Goal: Task Accomplishment & Management: Use online tool/utility

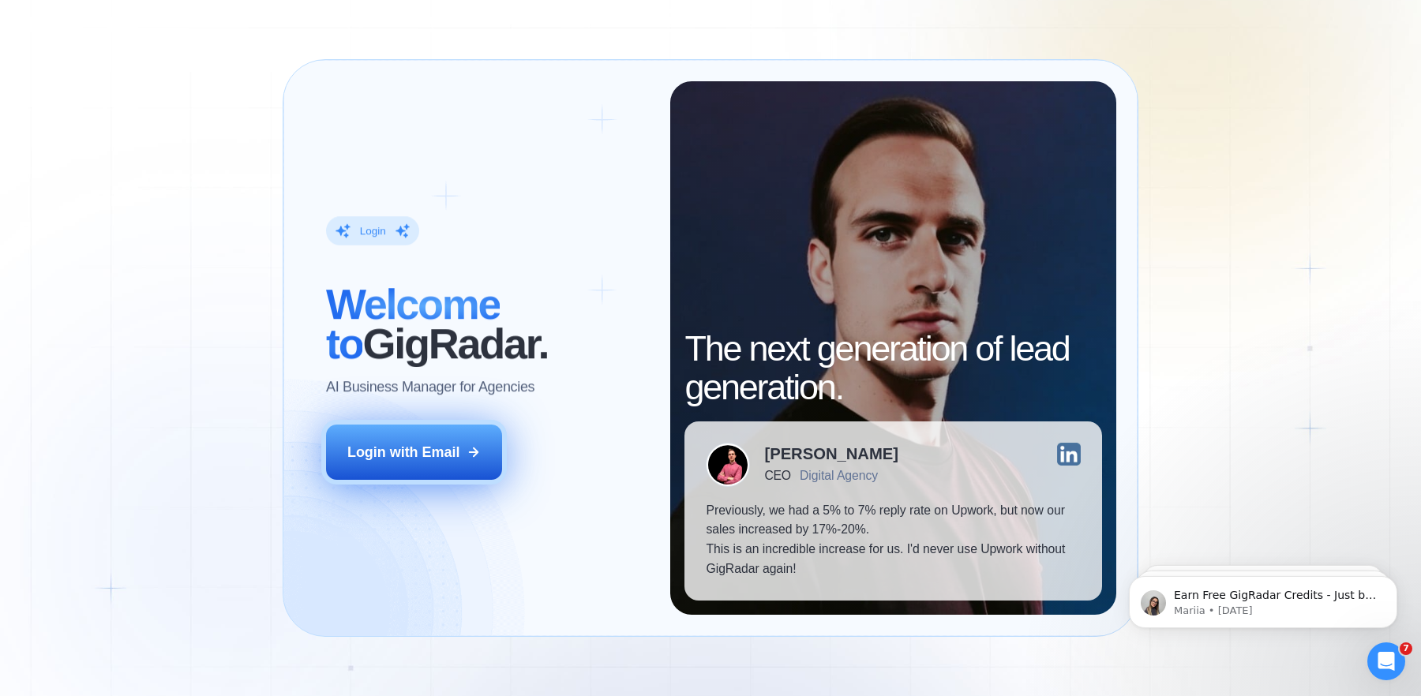
click at [424, 442] on button "Login with Email" at bounding box center [414, 452] width 176 height 55
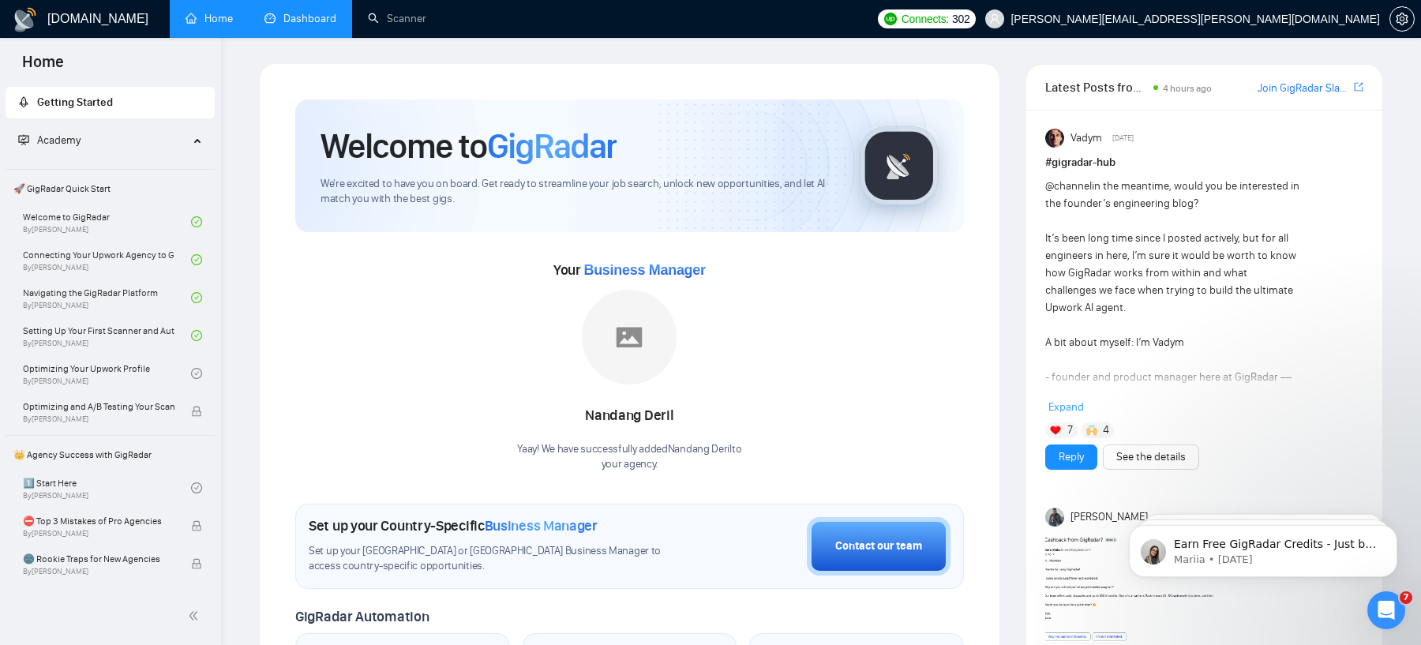
click at [312, 16] on link "Dashboard" at bounding box center [300, 18] width 72 height 13
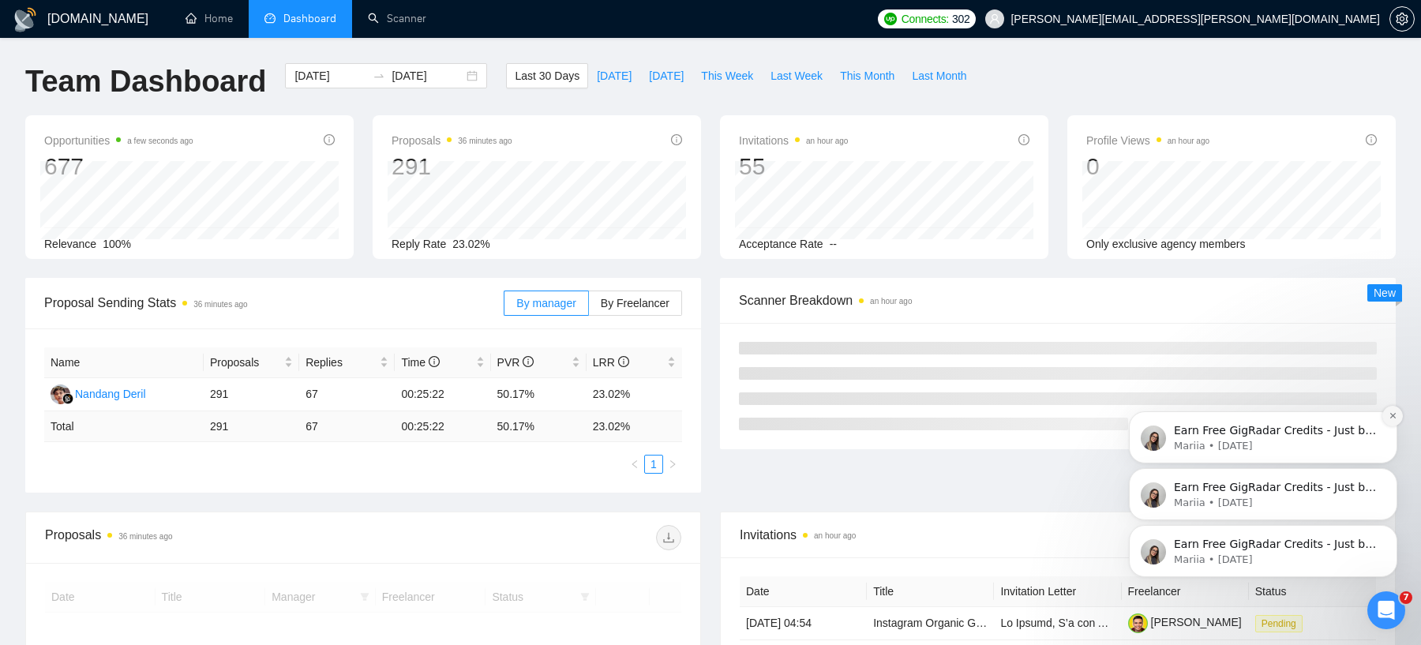
click at [1136, 411] on icon "Dismiss notification" at bounding box center [1393, 415] width 9 height 9
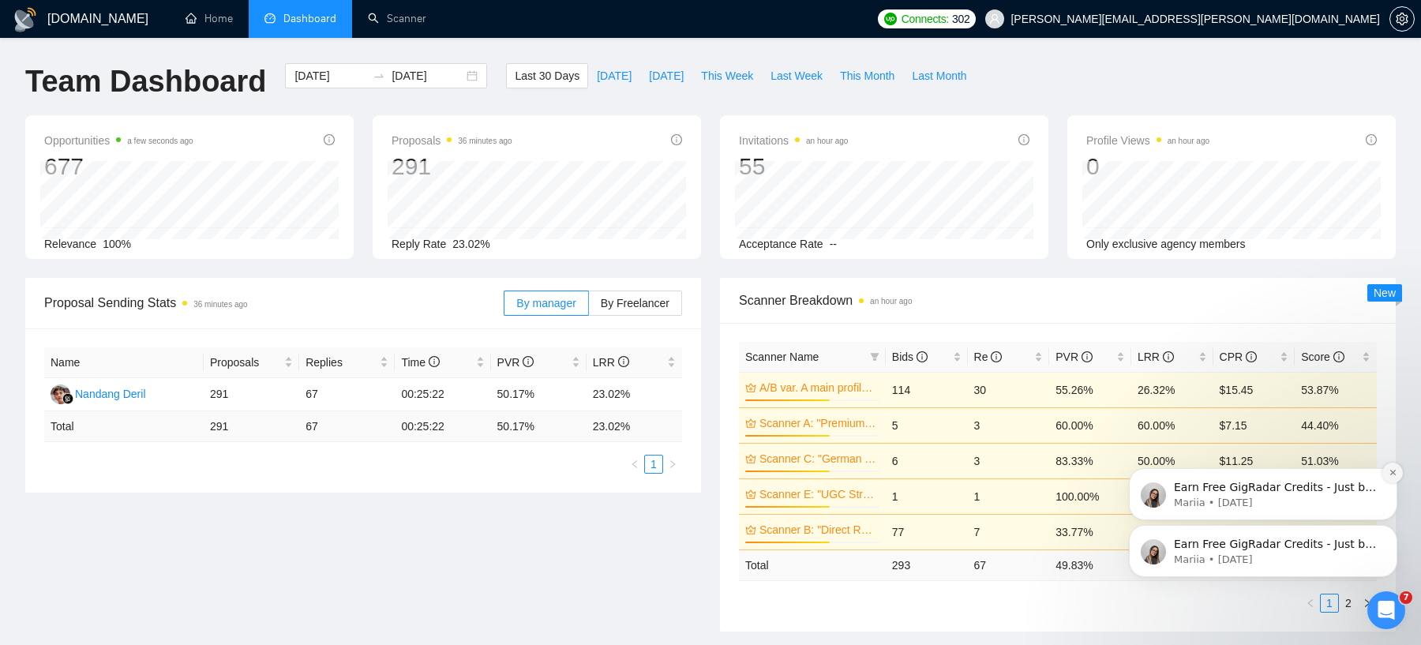
click at [1136, 472] on icon "Dismiss notification" at bounding box center [1393, 472] width 9 height 9
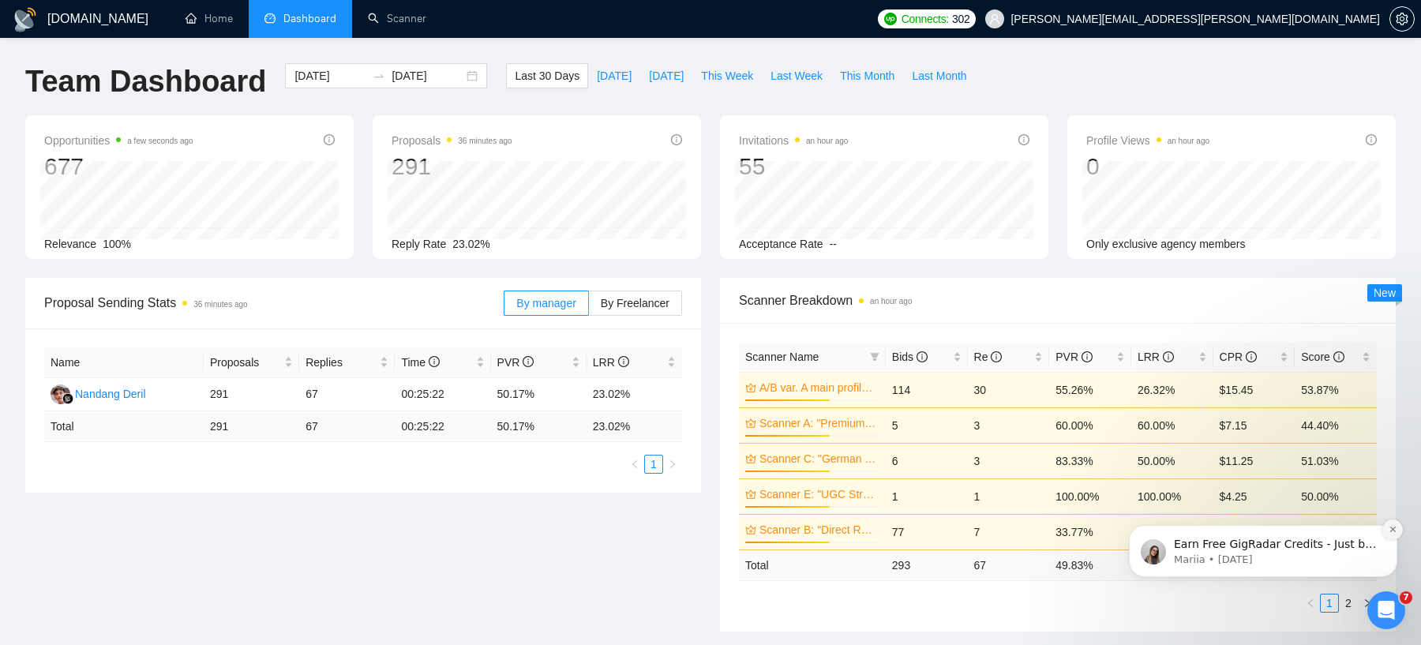
click at [1136, 530] on icon "Dismiss notification" at bounding box center [1393, 529] width 9 height 9
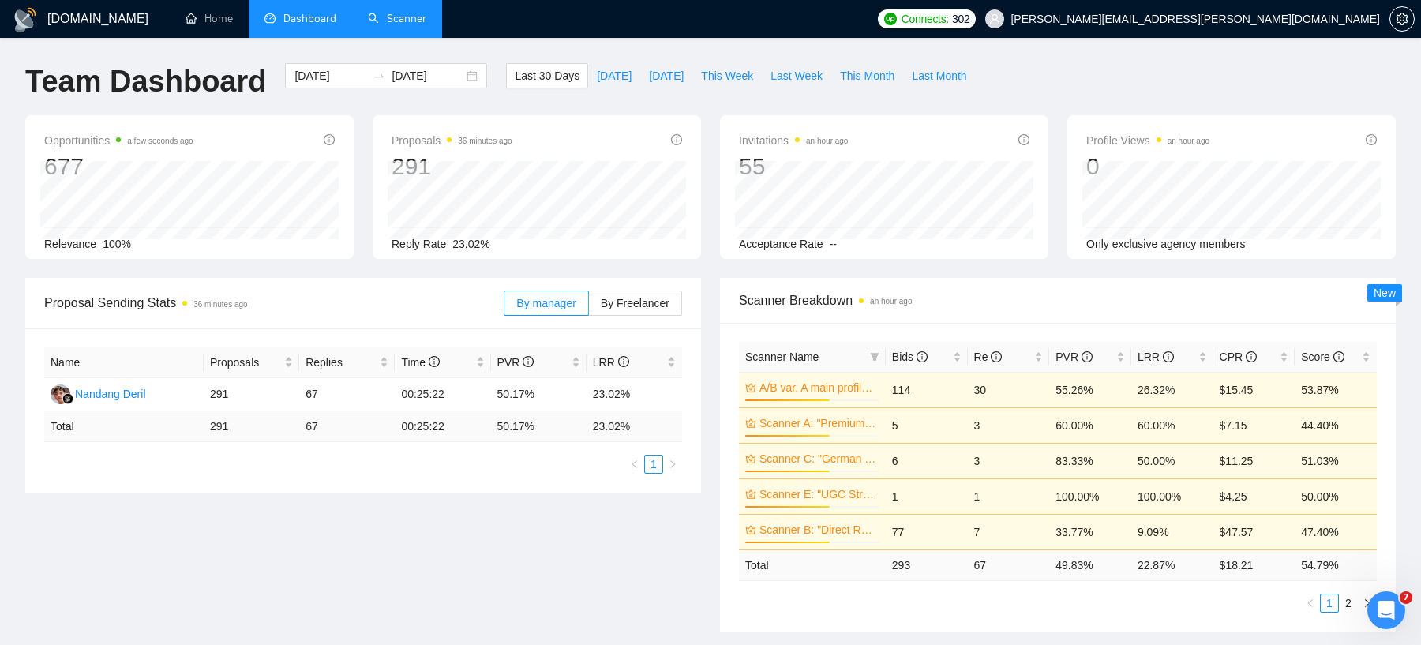
click at [407, 20] on link "Scanner" at bounding box center [397, 18] width 58 height 13
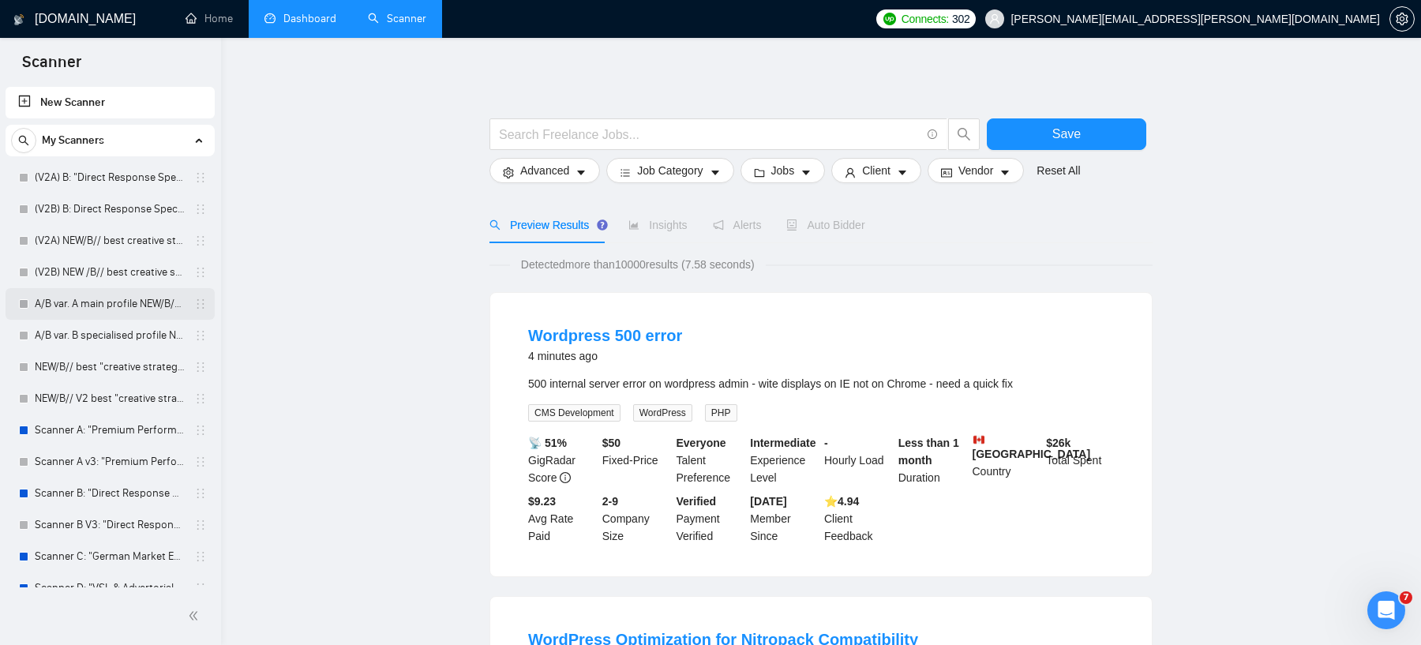
click at [106, 303] on link "A/B var. A main profile NEW/B// best "creative strategy" cover letter" at bounding box center [110, 304] width 150 height 32
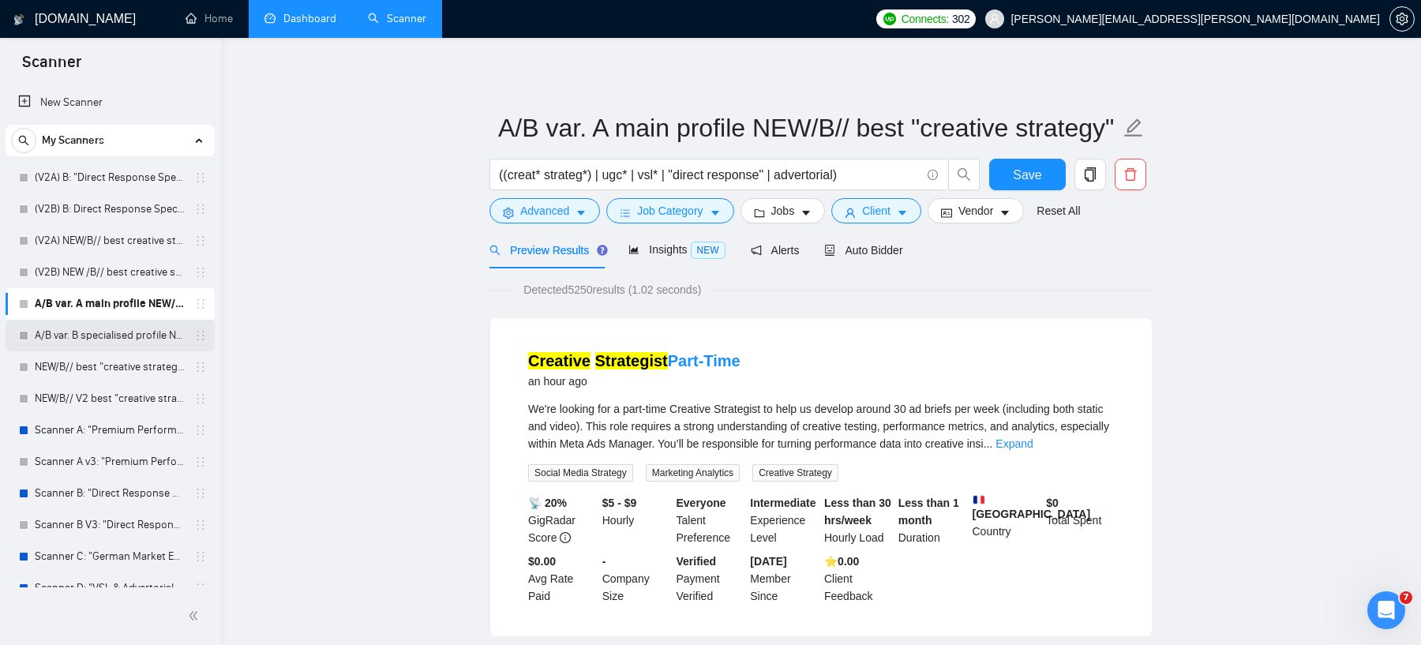
click at [118, 332] on link "A/B var. B specialised profile NEW/B// best "creative strategy" cover letter" at bounding box center [110, 336] width 150 height 32
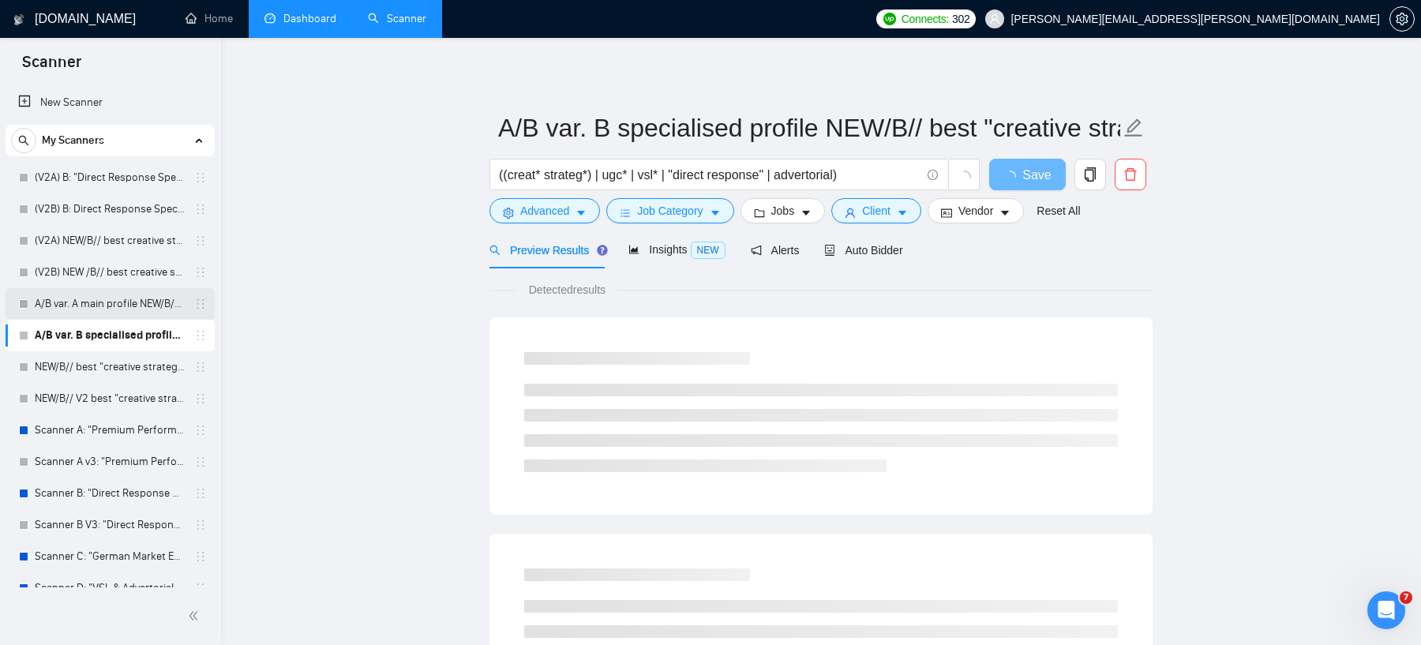
click at [133, 307] on link "A/B var. A main profile NEW/B// best "creative strategy" cover letter" at bounding box center [110, 304] width 150 height 32
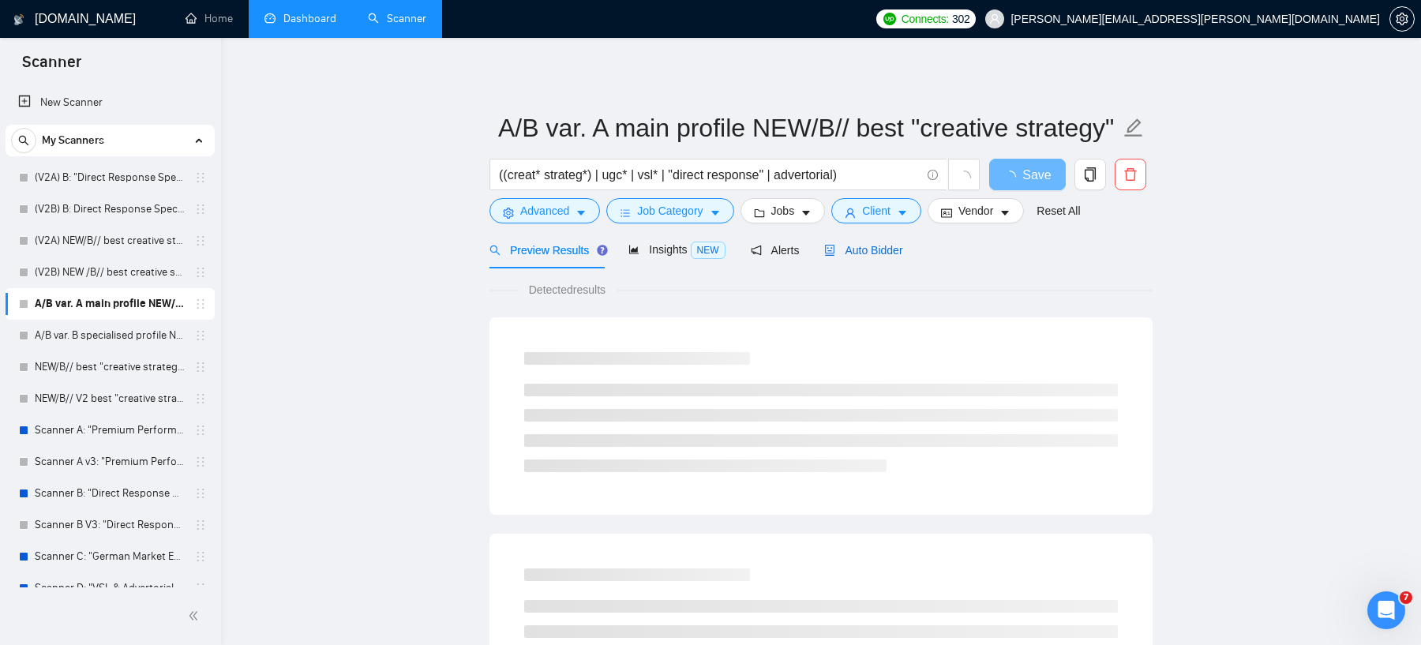
click at [855, 253] on span "Auto Bidder" at bounding box center [863, 250] width 78 height 13
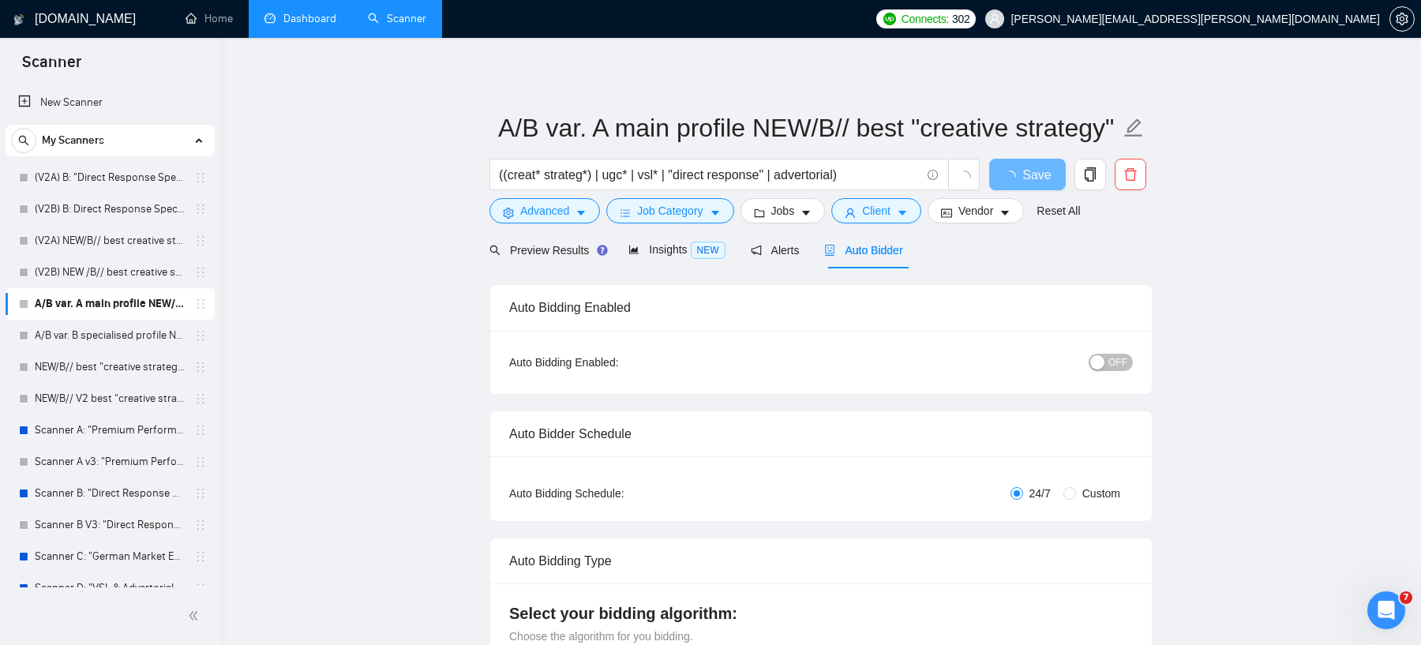
radio input "false"
radio input "true"
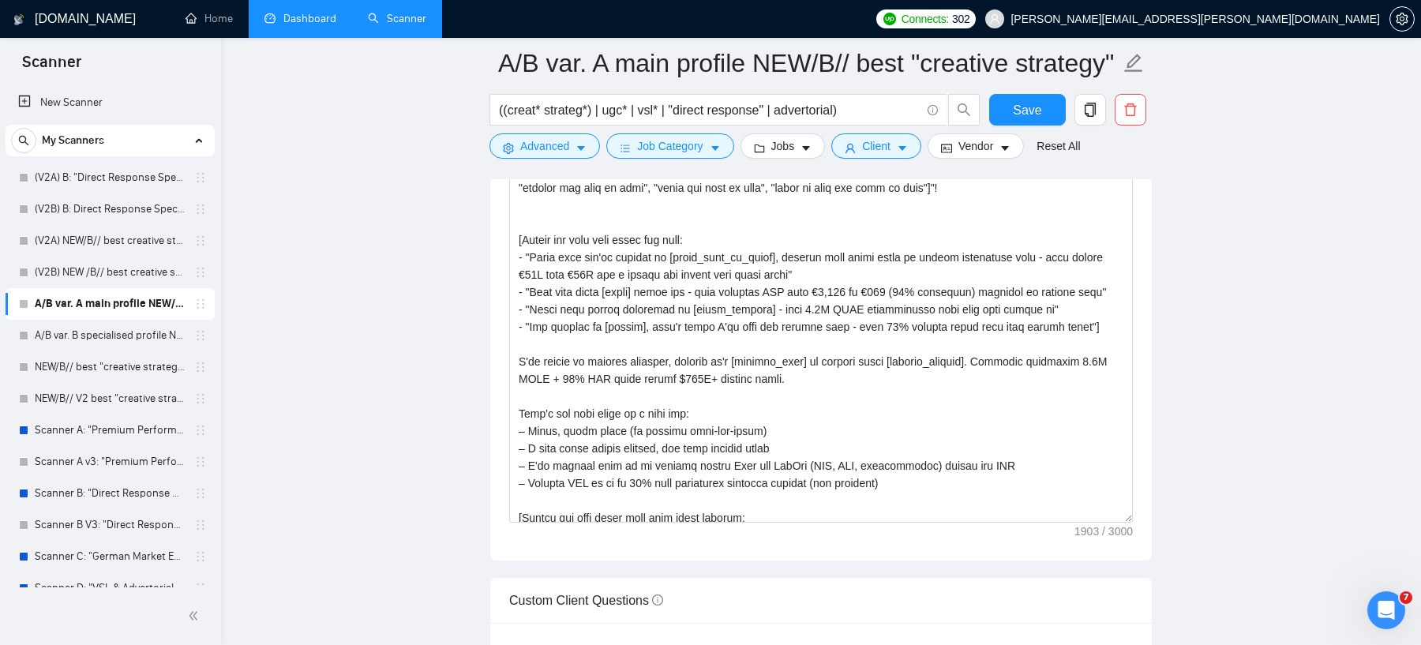
scroll to position [8, 0]
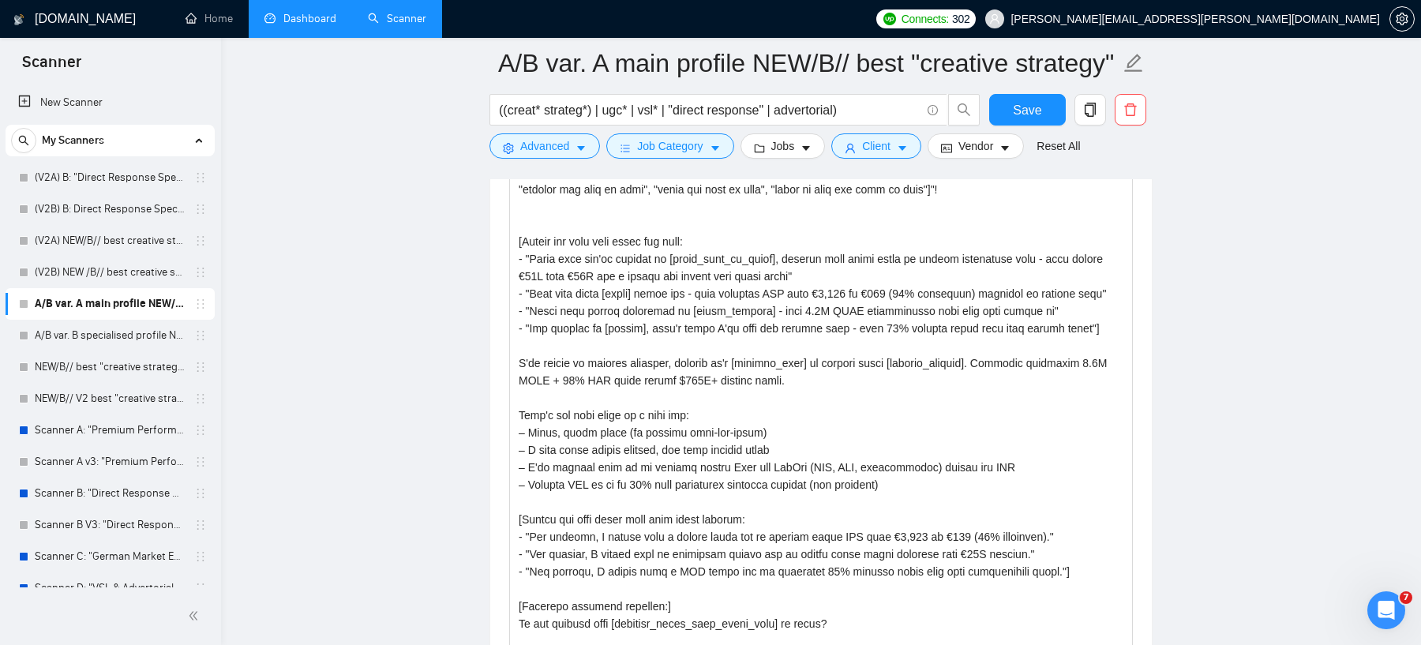
drag, startPoint x: 1127, startPoint y: 522, endPoint x: 1103, endPoint y: 724, distance: 203.6
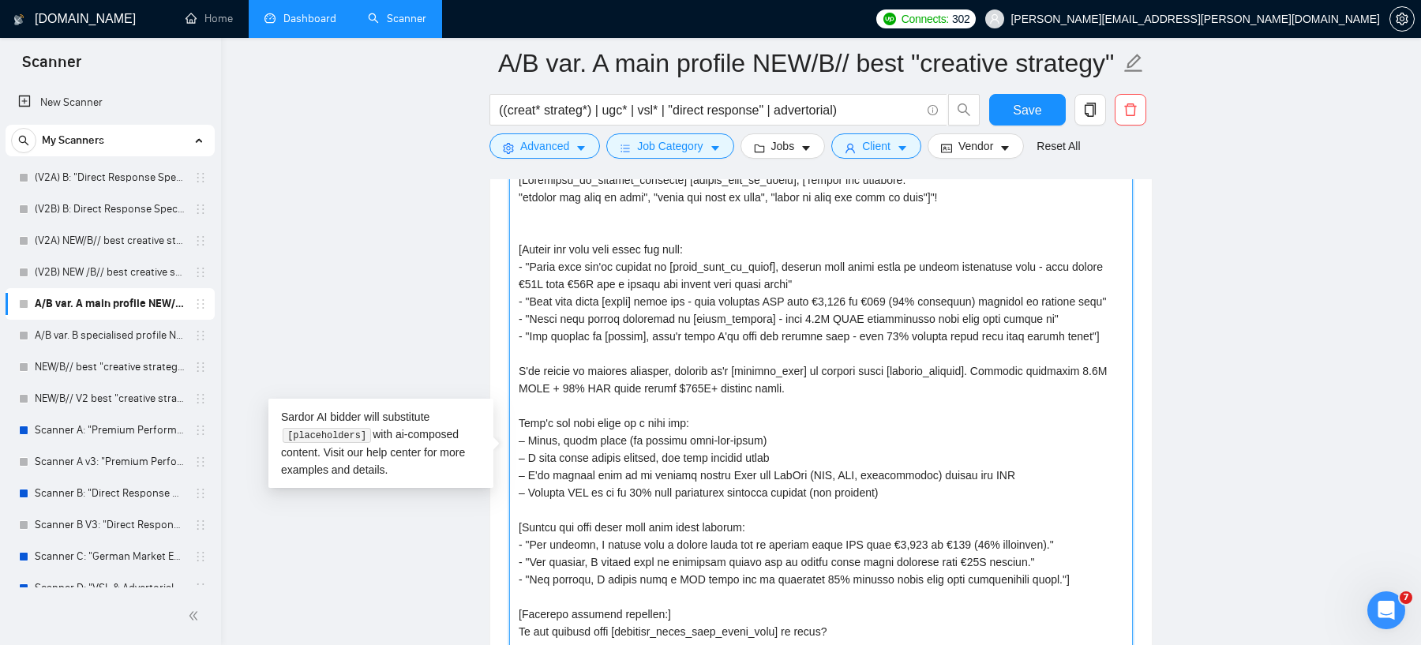
drag, startPoint x: 550, startPoint y: 271, endPoint x: 1038, endPoint y: 346, distance: 493.6
click at [1038, 346] on textarea "Cover letter template:" at bounding box center [821, 445] width 624 height 557
click at [673, 381] on textarea "Cover letter template:" at bounding box center [821, 445] width 624 height 557
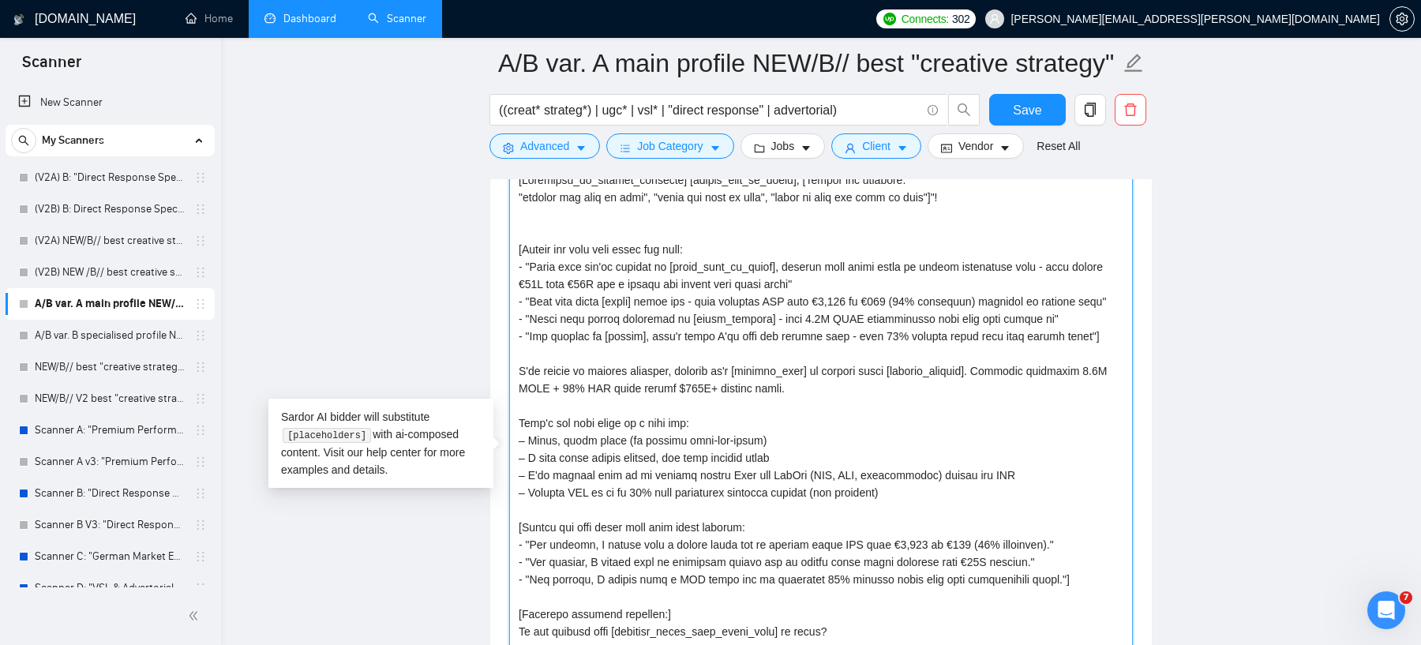
scroll to position [58, 0]
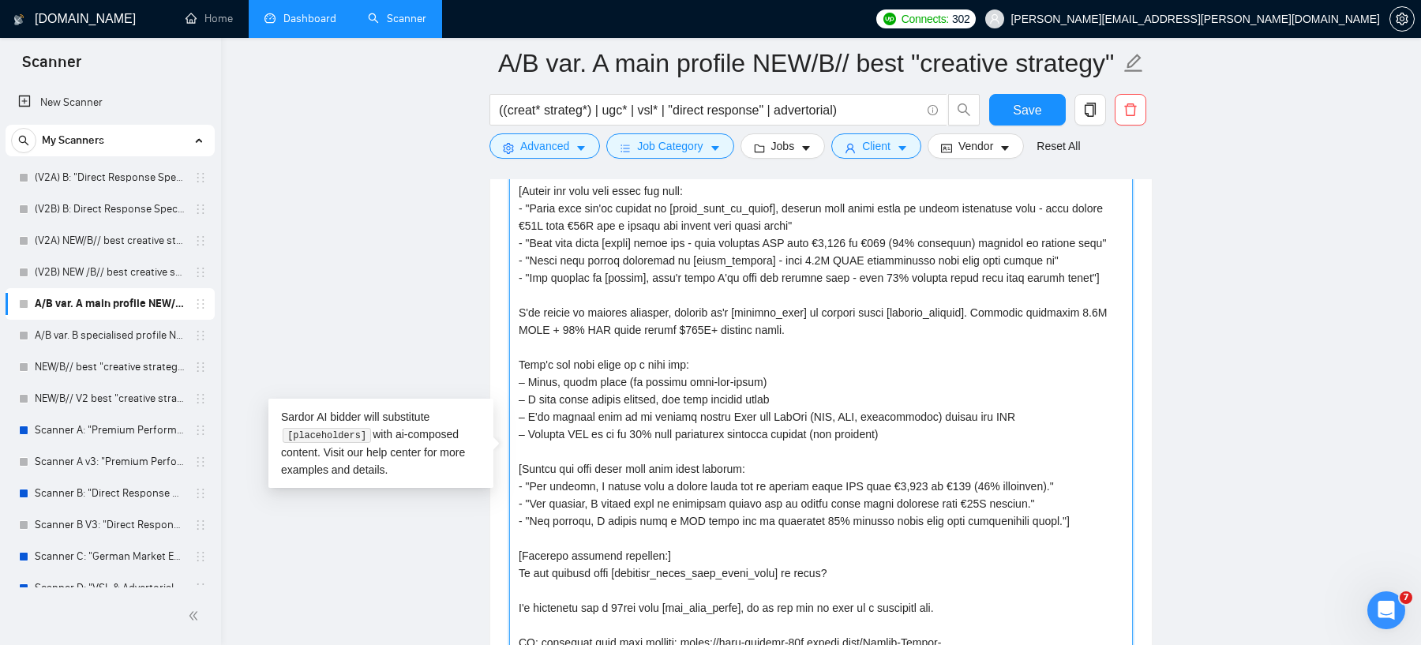
drag, startPoint x: 561, startPoint y: 374, endPoint x: 949, endPoint y: 444, distance: 394.7
click at [949, 444] on textarea "Cover letter template:" at bounding box center [821, 445] width 624 height 557
drag, startPoint x: 542, startPoint y: 478, endPoint x: 925, endPoint y: 534, distance: 387.6
click at [925, 534] on textarea "Cover letter template:" at bounding box center [821, 445] width 624 height 557
drag, startPoint x: 561, startPoint y: 199, endPoint x: 699, endPoint y: 201, distance: 138.9
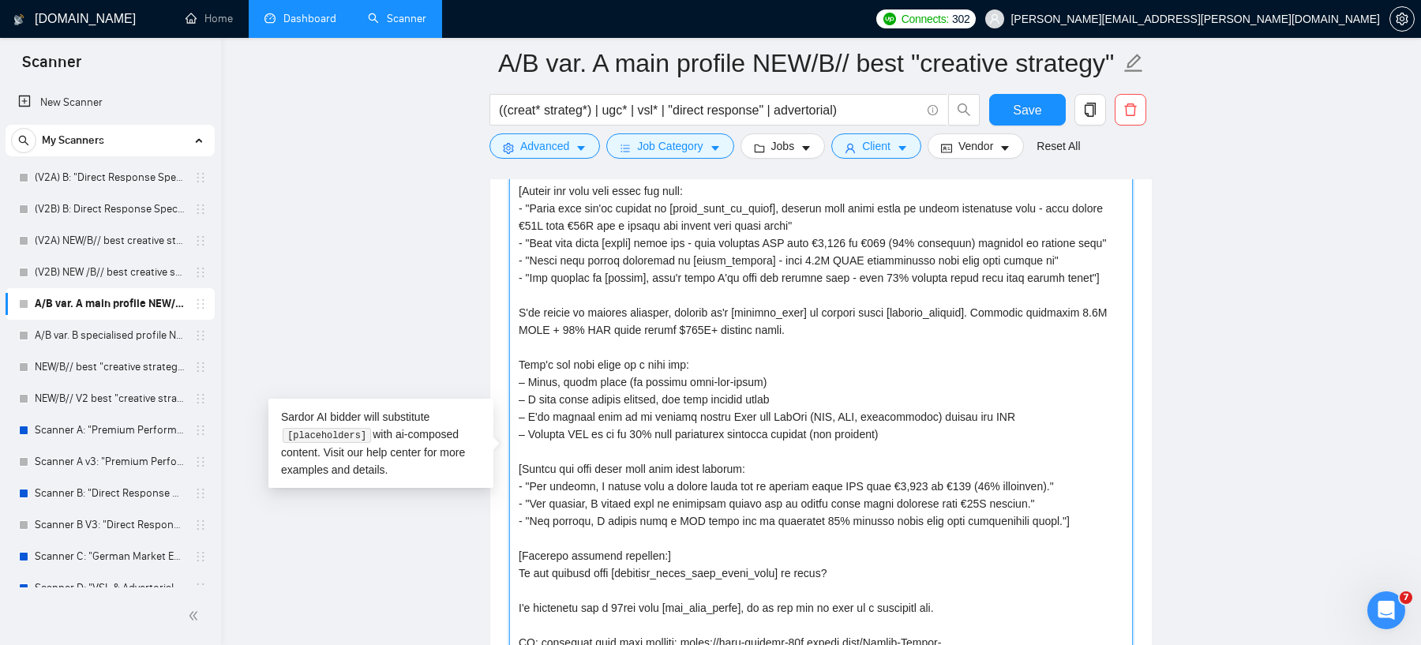
click at [699, 200] on textarea "Cover letter template:" at bounding box center [821, 445] width 624 height 557
drag, startPoint x: 575, startPoint y: 492, endPoint x: 803, endPoint y: 532, distance: 231.7
click at [803, 532] on textarea "Cover letter template:" at bounding box center [821, 445] width 624 height 557
click at [642, 557] on textarea "Cover letter template:" at bounding box center [821, 445] width 624 height 557
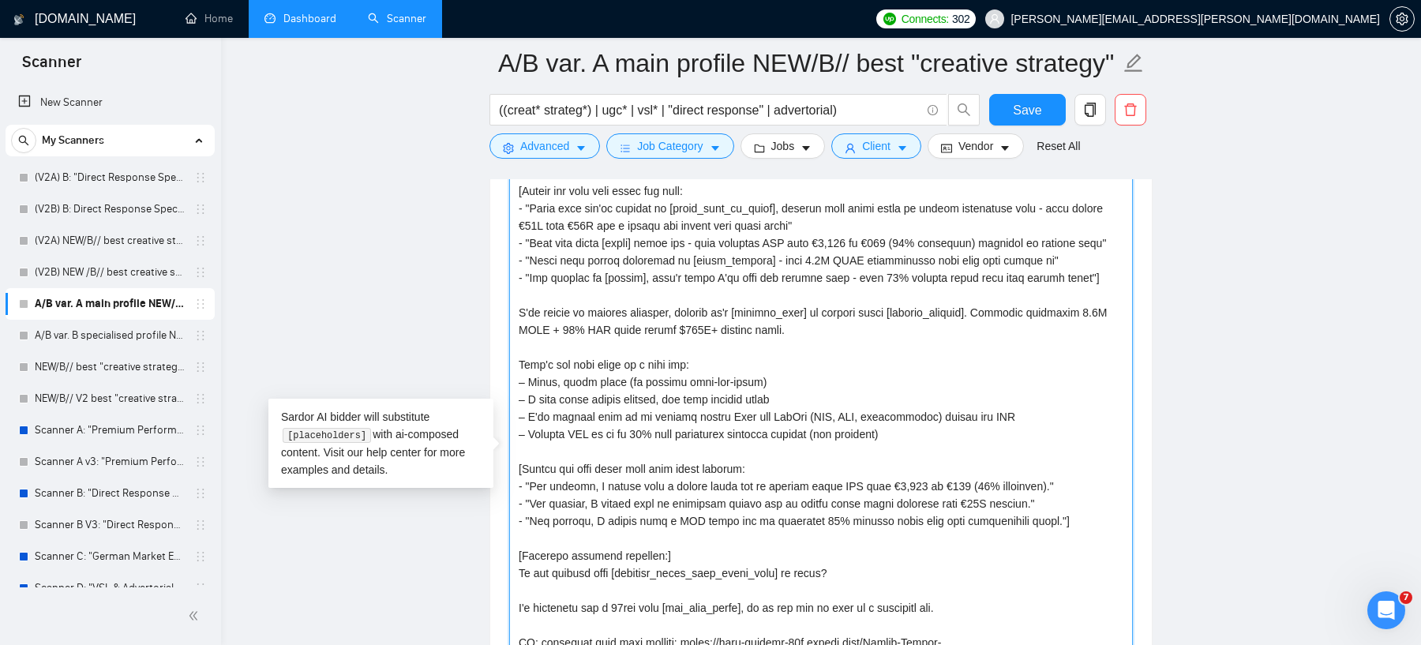
click at [642, 557] on textarea "Cover letter template:" at bounding box center [821, 445] width 624 height 557
click at [722, 557] on textarea "Cover letter template:" at bounding box center [821, 445] width 624 height 557
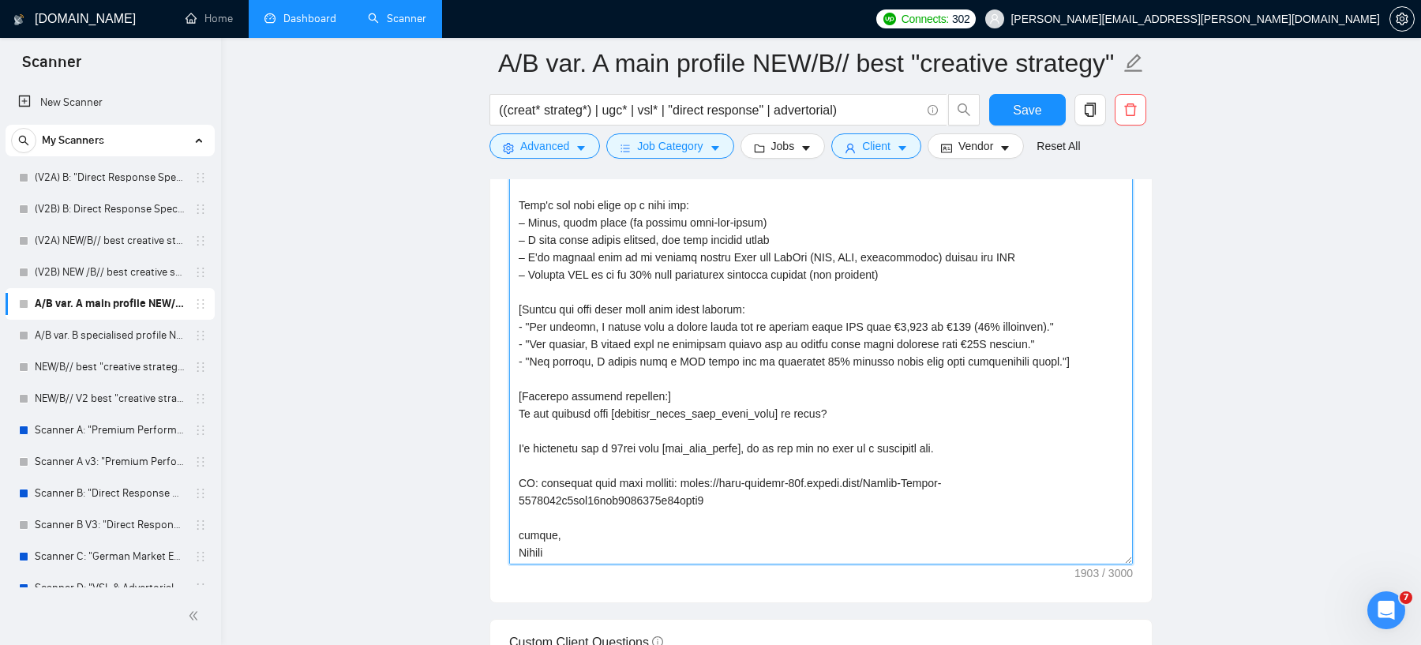
scroll to position [2188, 0]
click at [705, 502] on textarea "Cover letter template:" at bounding box center [821, 284] width 624 height 557
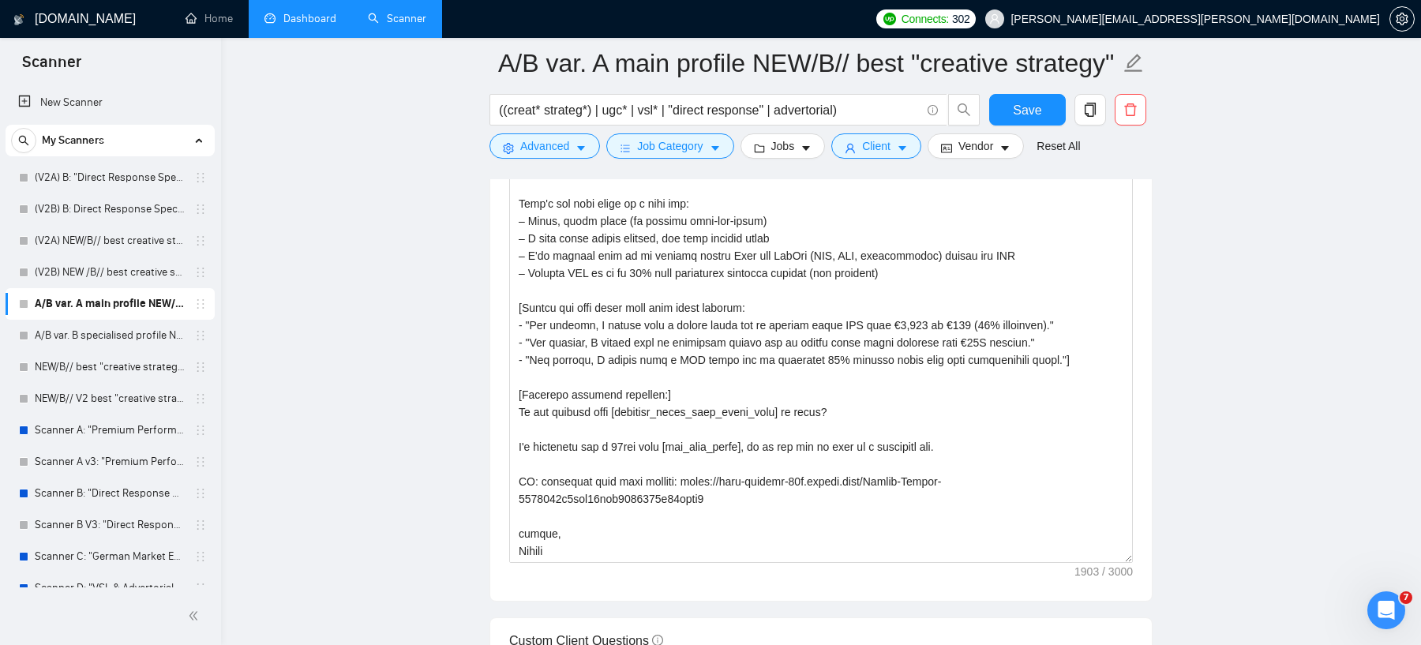
click at [294, 19] on link "Dashboard" at bounding box center [300, 18] width 72 height 13
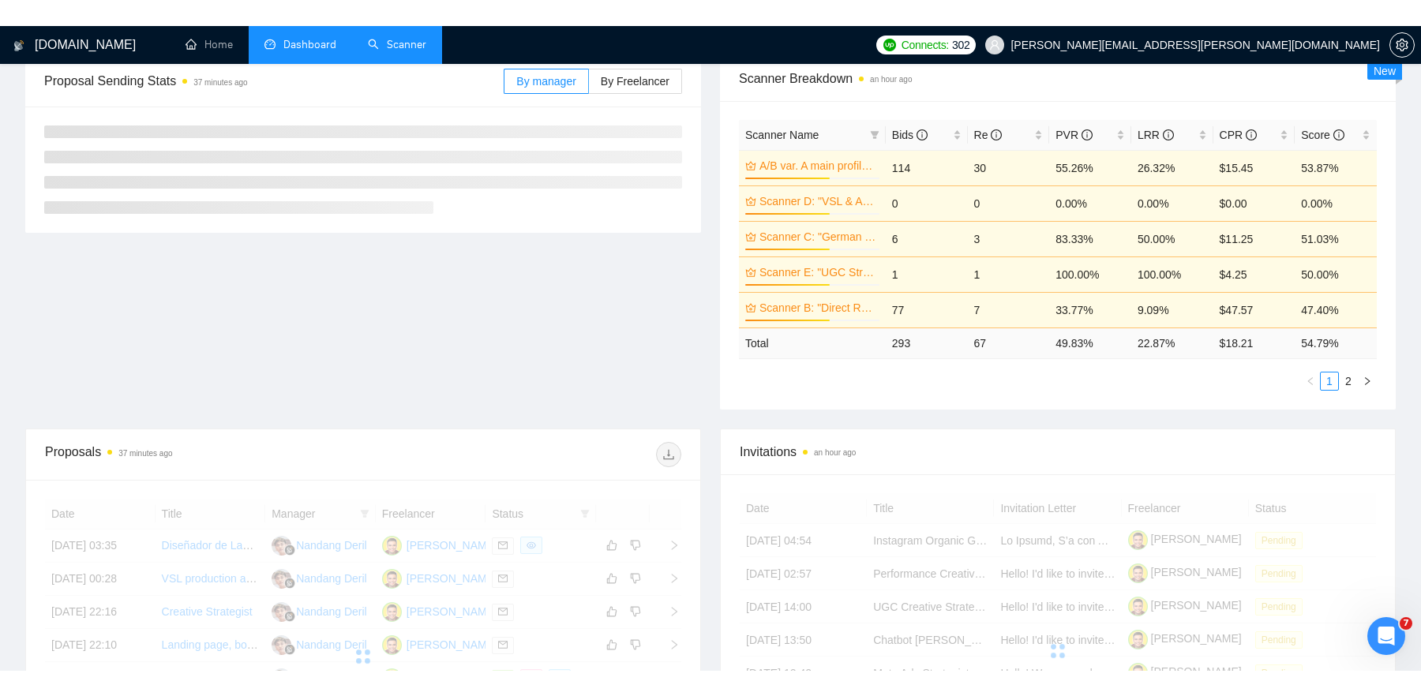
scroll to position [213, 0]
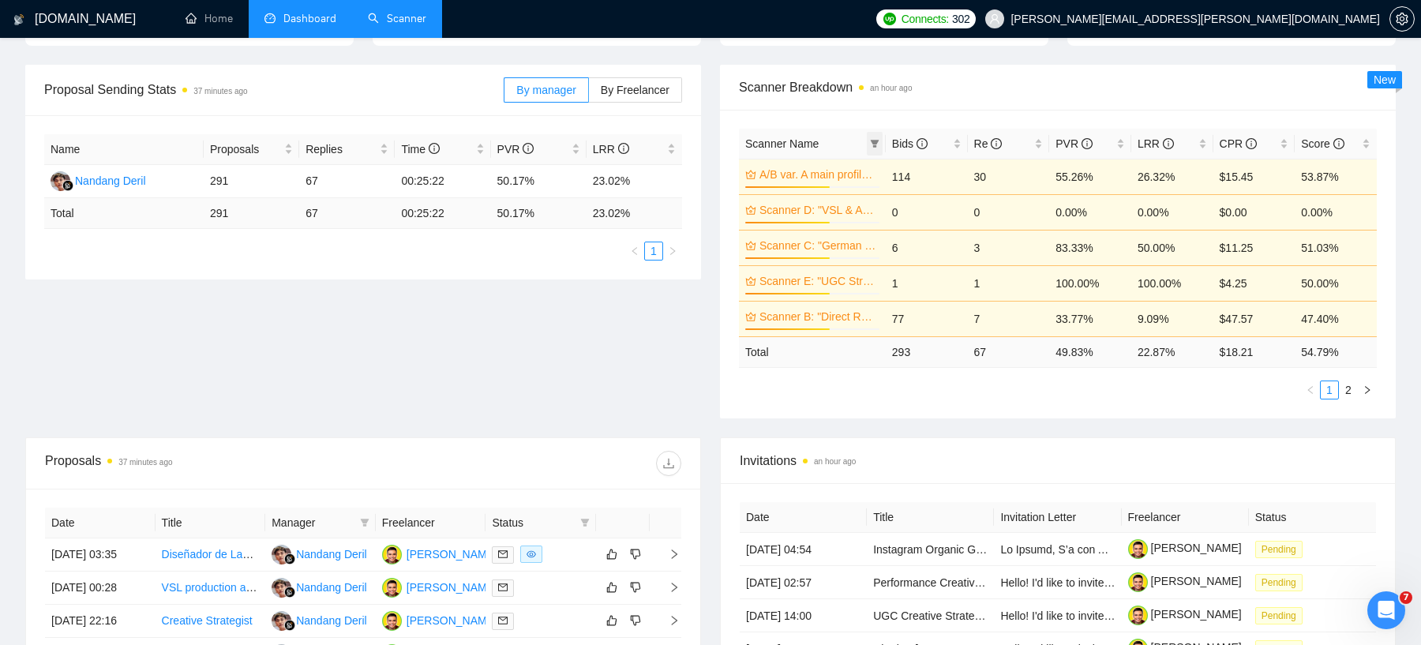
click at [870, 142] on icon "filter" at bounding box center [874, 143] width 9 height 9
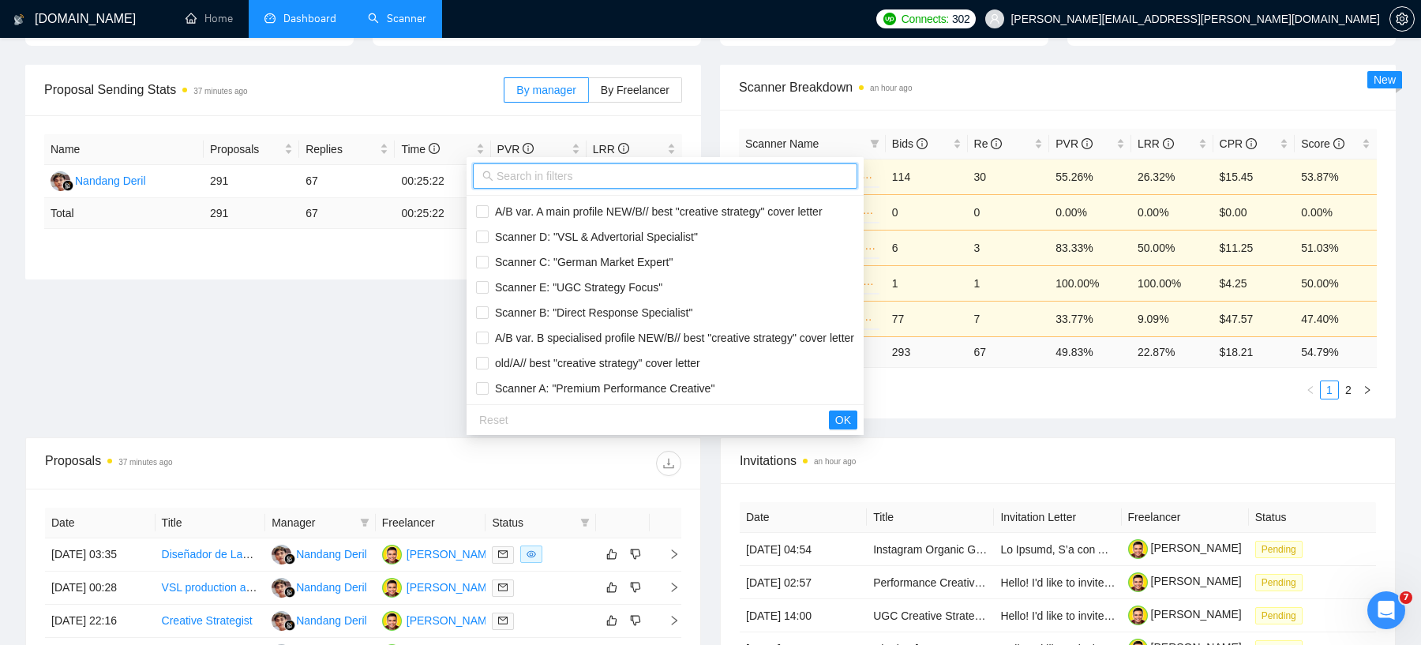
click at [529, 178] on input "text" at bounding box center [672, 175] width 351 height 17
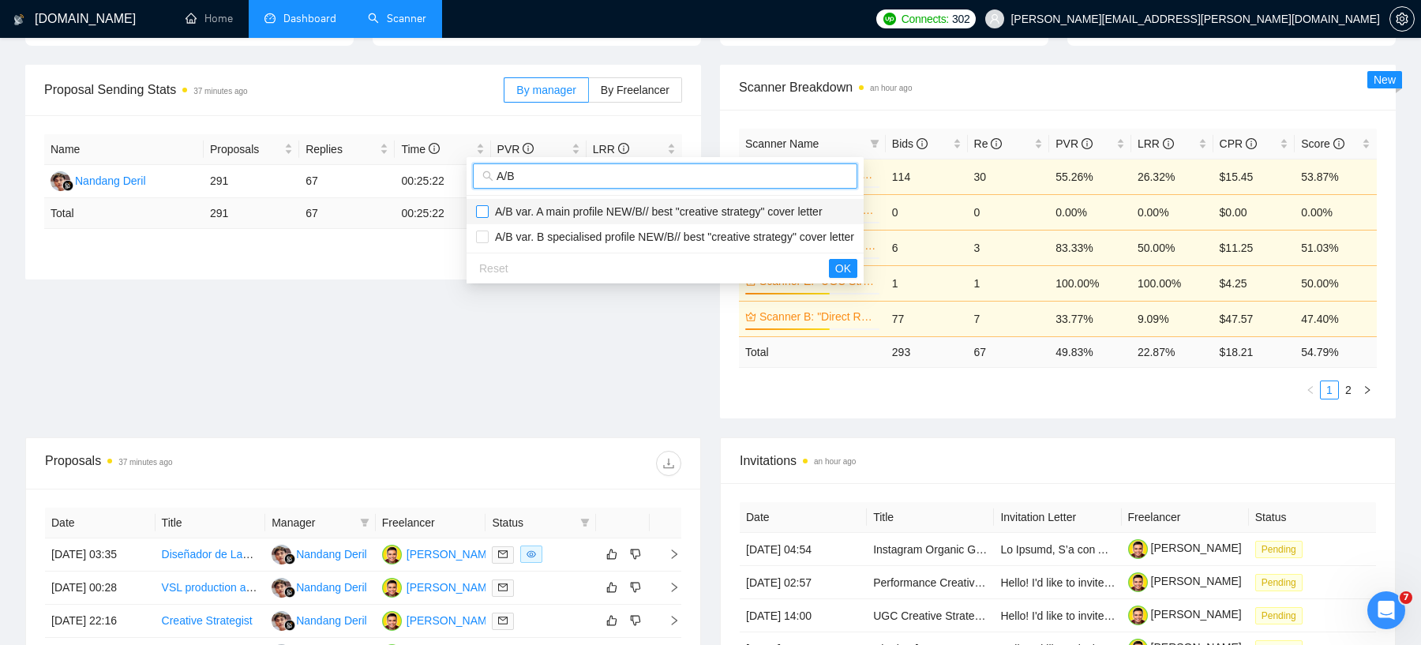
type input "A/B"
click at [487, 208] on input "checkbox" at bounding box center [482, 211] width 13 height 13
checkbox input "true"
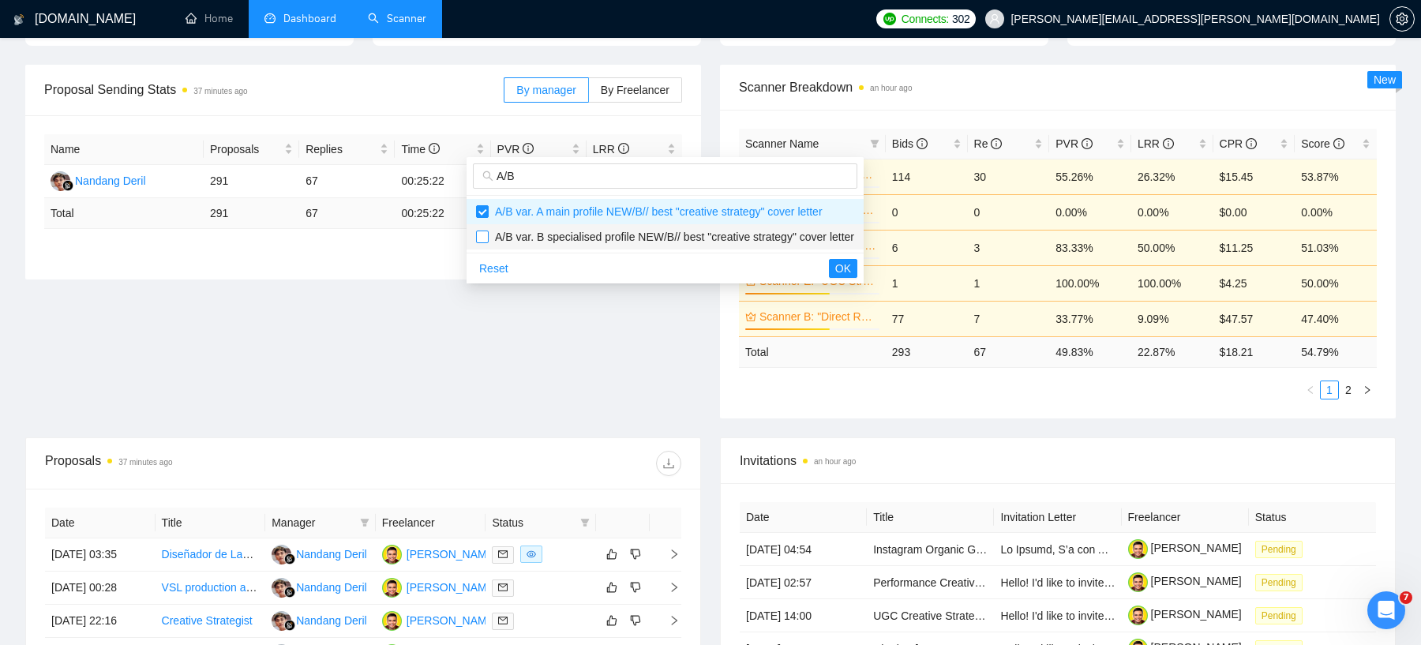
click at [486, 231] on input "checkbox" at bounding box center [482, 237] width 13 height 13
checkbox input "true"
click at [851, 269] on span "OK" at bounding box center [843, 268] width 16 height 17
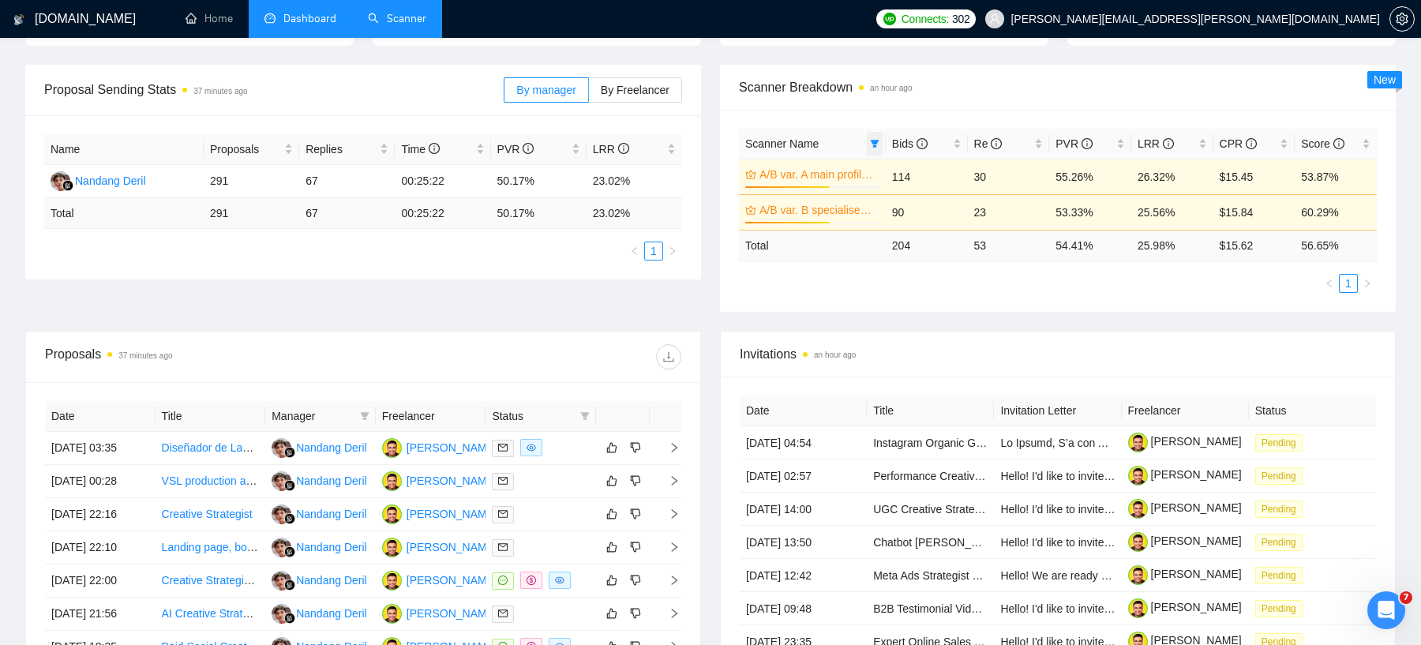
click at [875, 140] on icon "filter" at bounding box center [874, 144] width 9 height 8
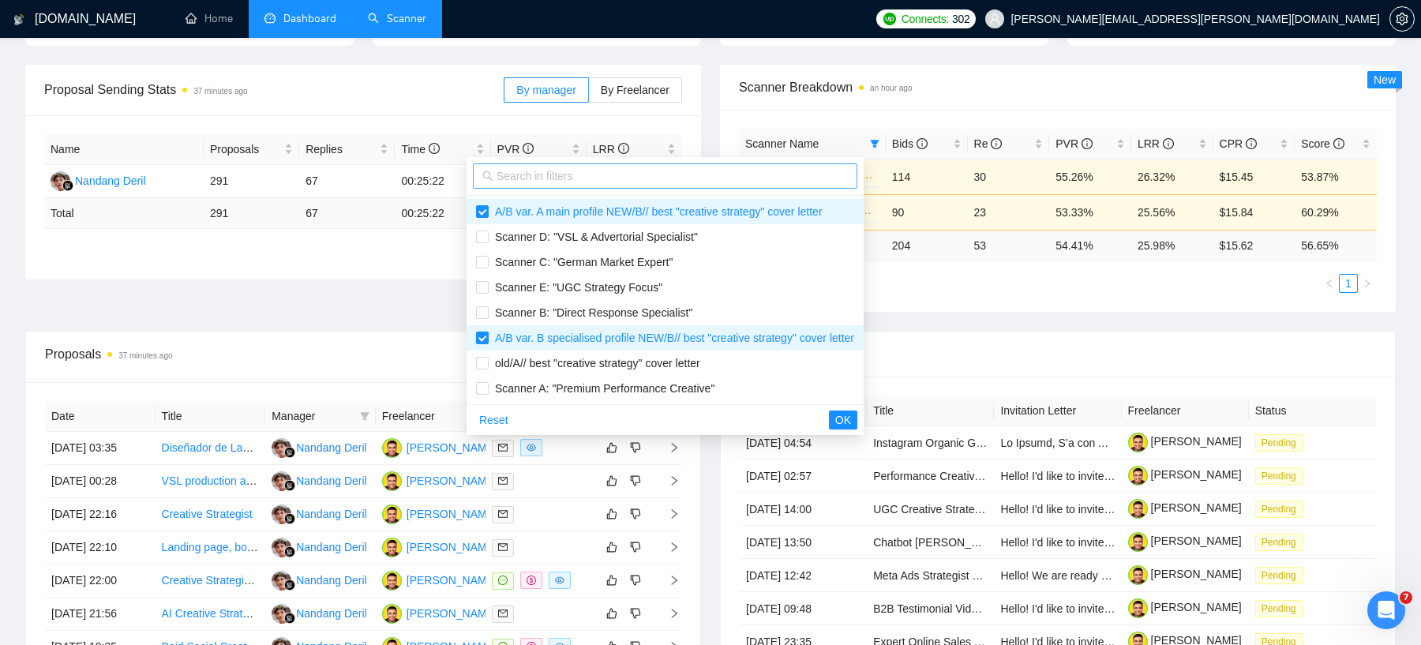
click at [662, 175] on input "text" at bounding box center [672, 175] width 351 height 17
click at [556, 387] on span "Scanner A: "Premium Performance Creative"" at bounding box center [602, 388] width 226 height 13
checkbox input "true"
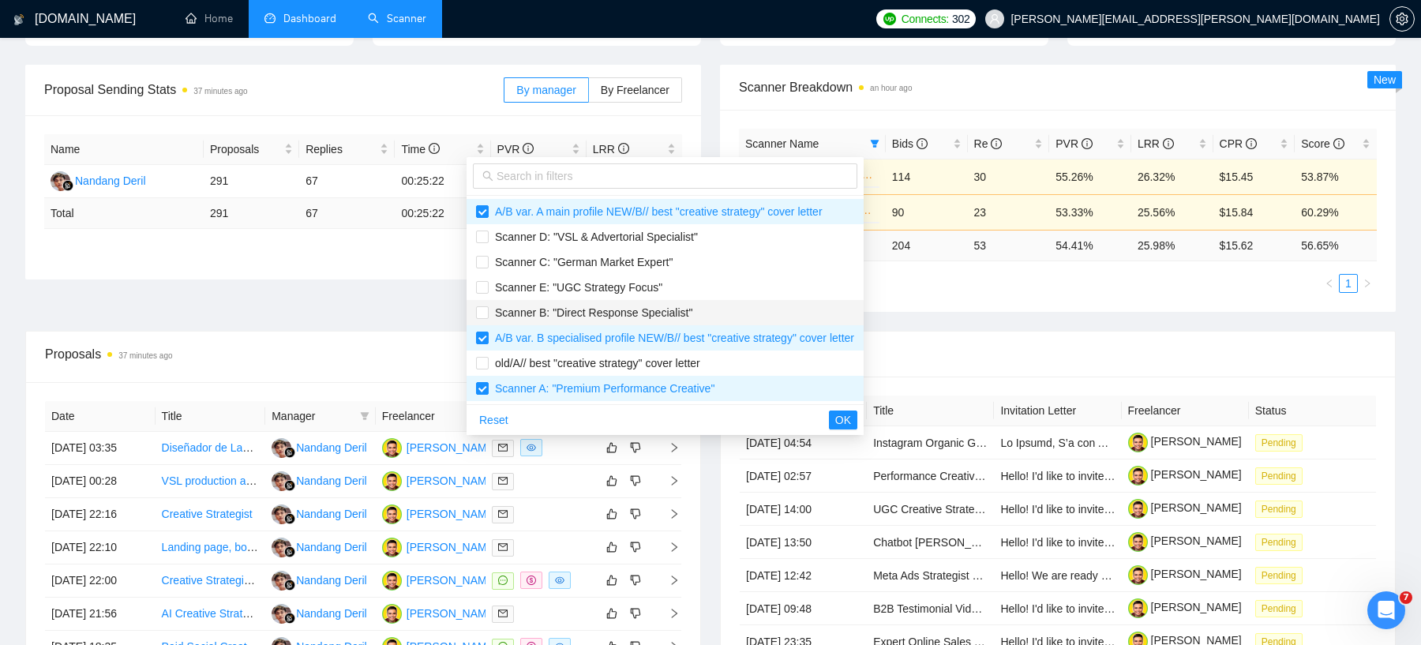
click at [534, 309] on span "Scanner B: "Direct Response Specialist"" at bounding box center [591, 312] width 204 height 13
checkbox input "true"
click at [522, 263] on span "Scanner C: "German Market Expert"" at bounding box center [581, 262] width 184 height 13
checkbox input "true"
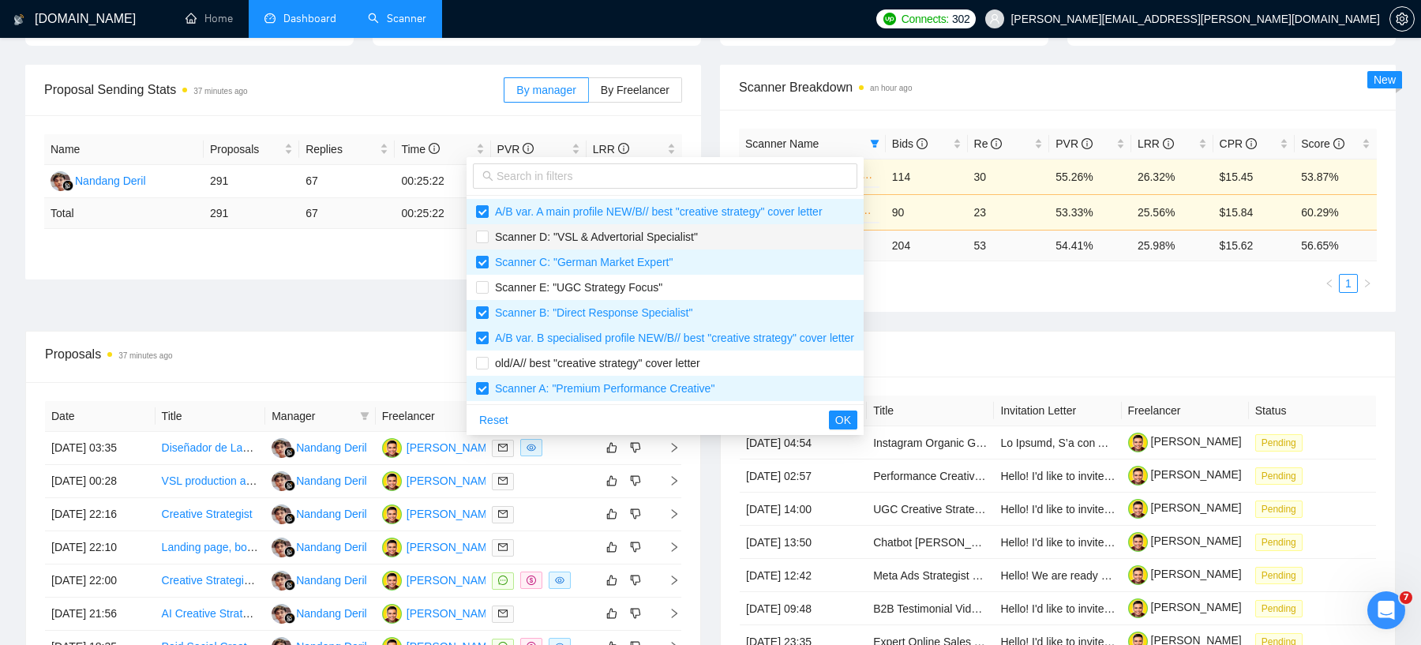
click at [520, 239] on span "Scanner D: "VSL & Advertorial Specialist"" at bounding box center [593, 237] width 209 height 13
click at [851, 415] on span "OK" at bounding box center [843, 419] width 16 height 17
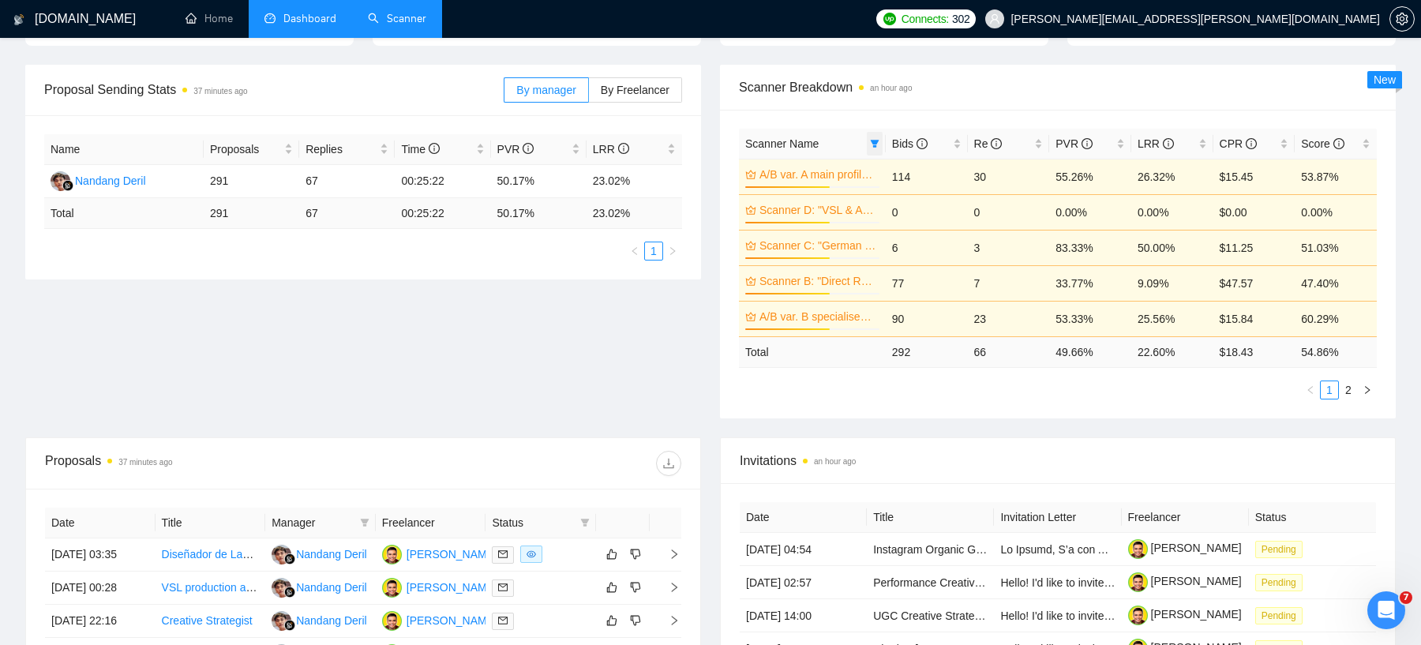
click at [875, 141] on icon "filter" at bounding box center [874, 144] width 9 height 8
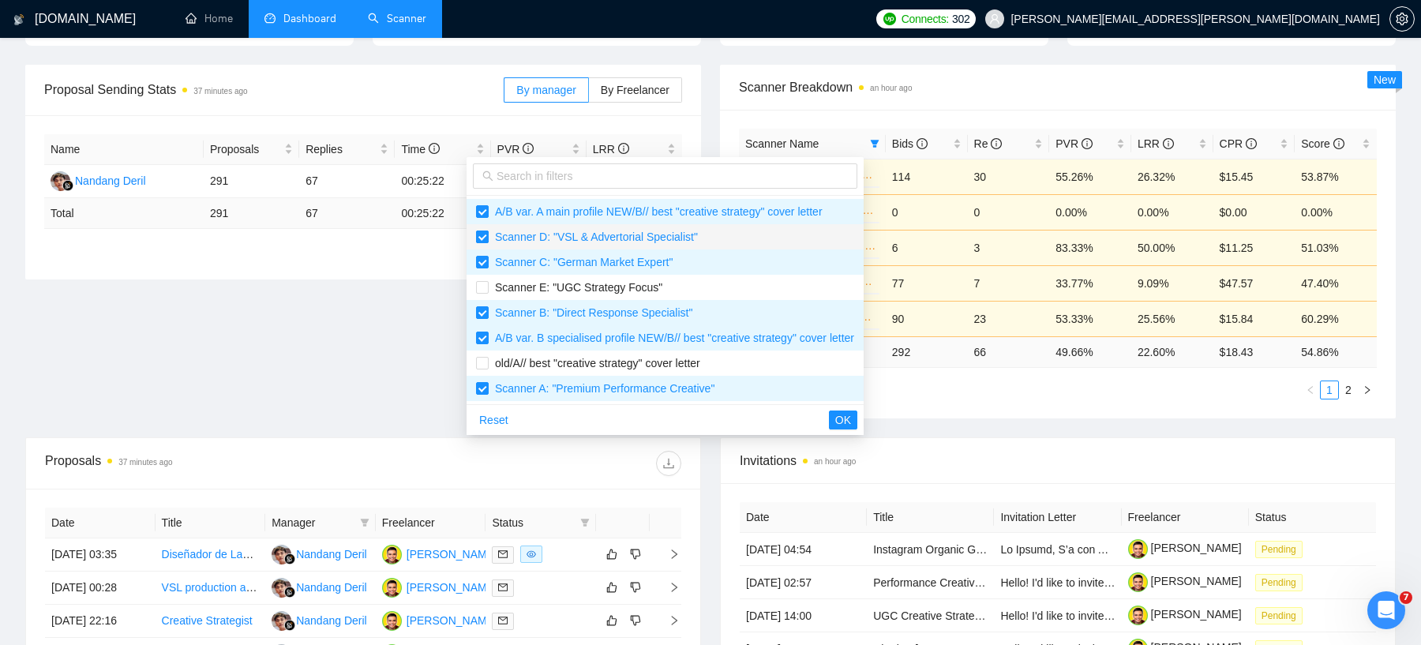
click at [485, 232] on input "checkbox" at bounding box center [482, 237] width 13 height 13
checkbox input "false"
click at [851, 423] on span "OK" at bounding box center [843, 419] width 16 height 17
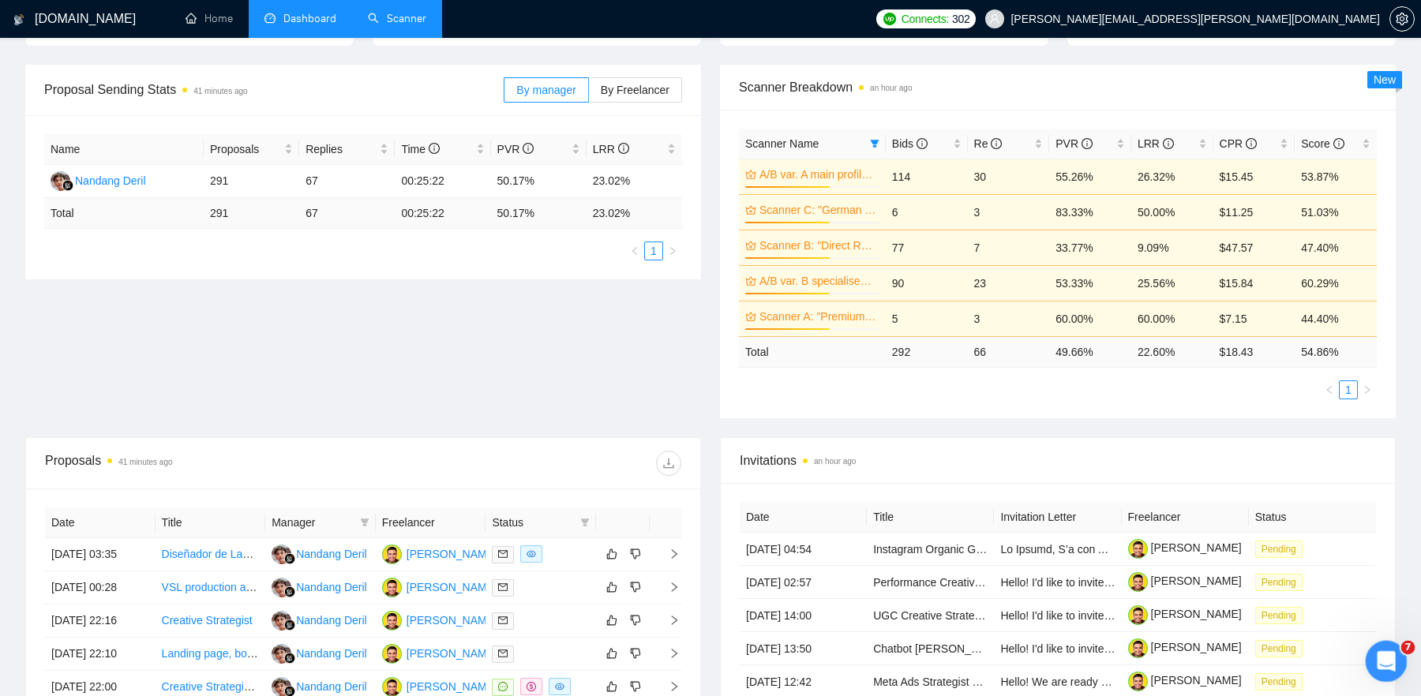
click at [1136, 557] on icon "Open Intercom Messenger" at bounding box center [1384, 660] width 26 height 26
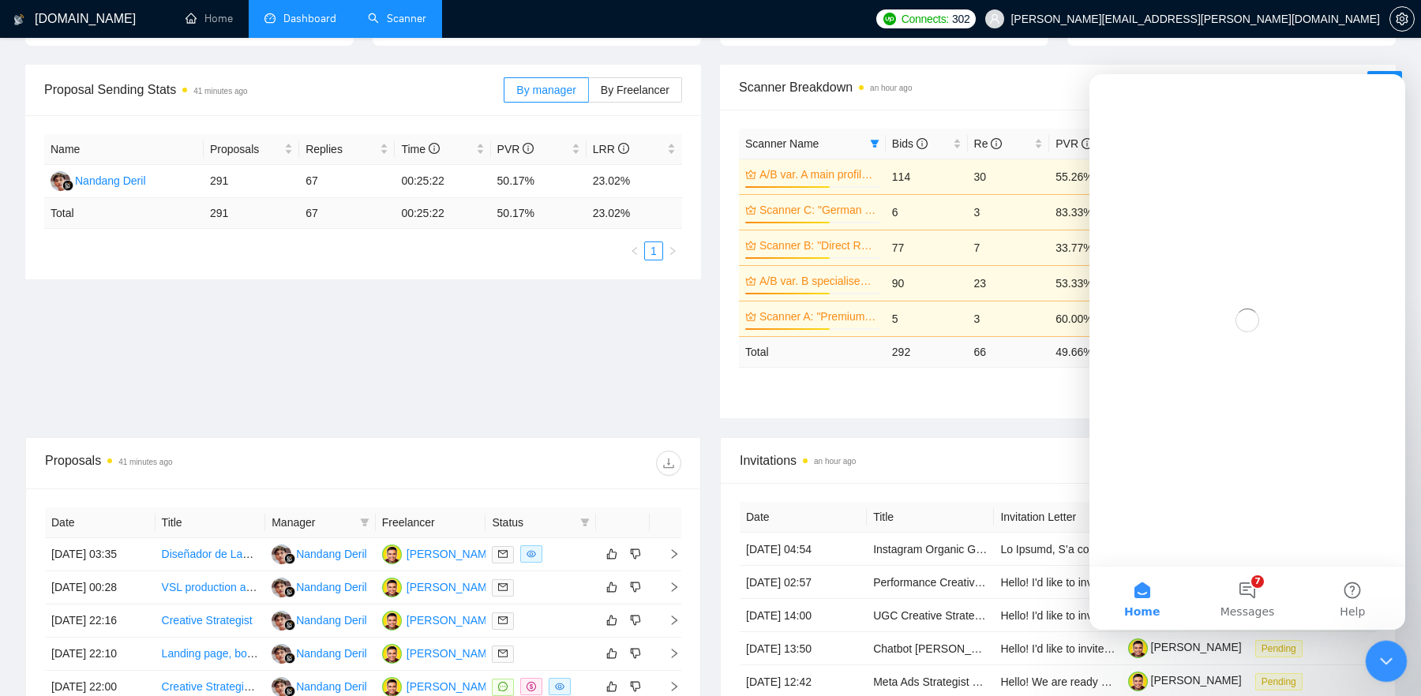
scroll to position [0, 0]
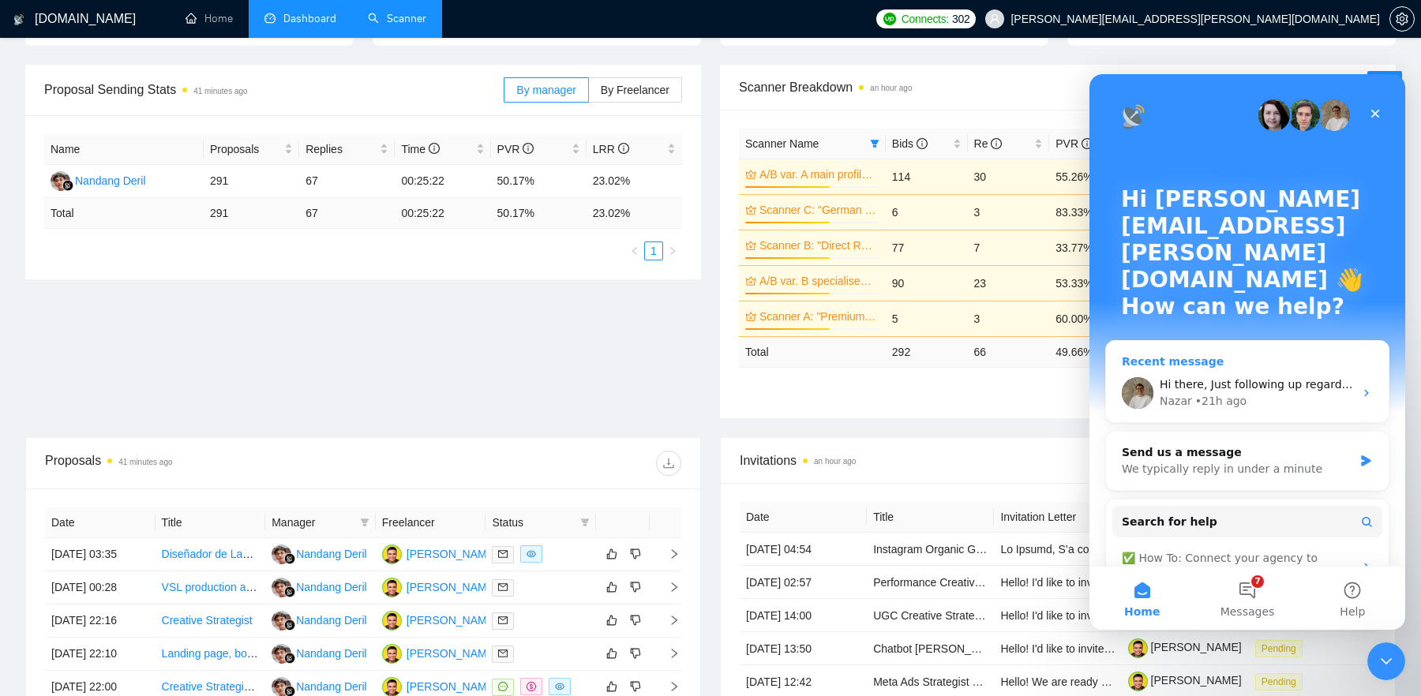
click at [1136, 393] on div "• 21h ago" at bounding box center [1220, 401] width 51 height 17
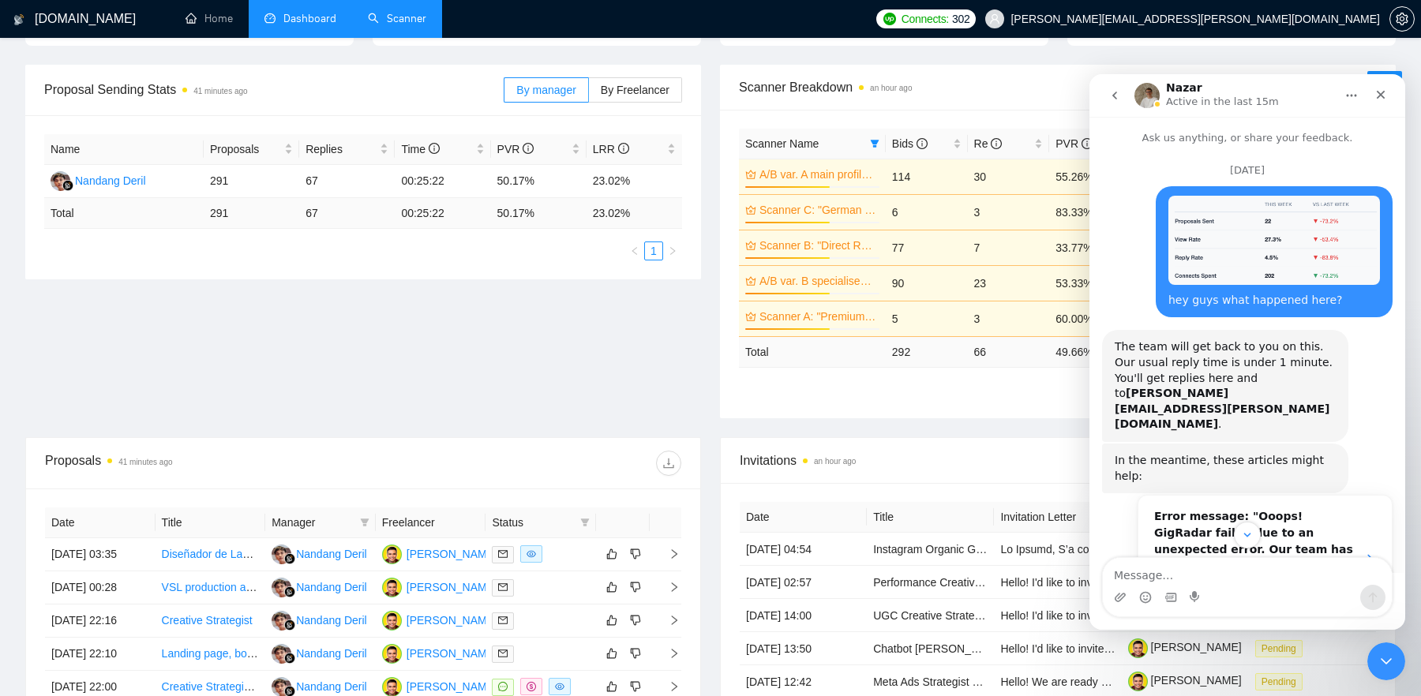
scroll to position [1, 0]
click at [1136, 236] on img "martin.lostak.ai@gmail.com says…" at bounding box center [1274, 239] width 212 height 89
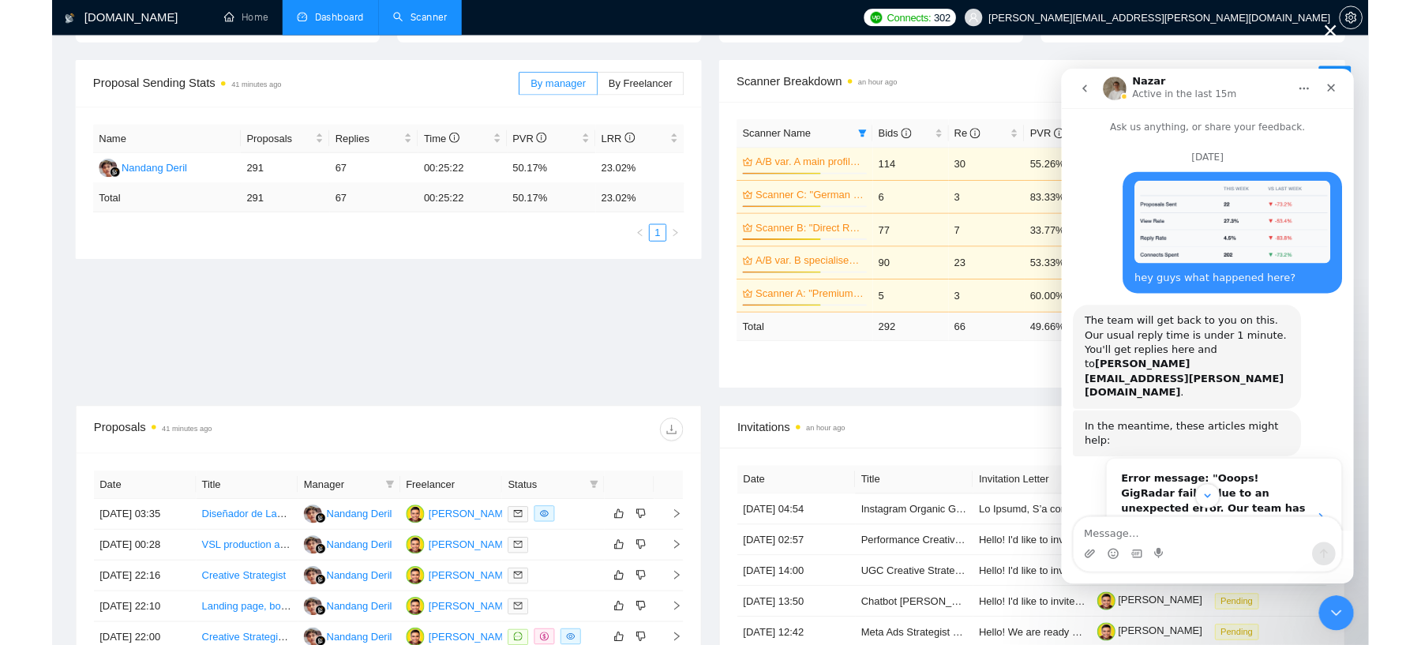
scroll to position [0, 0]
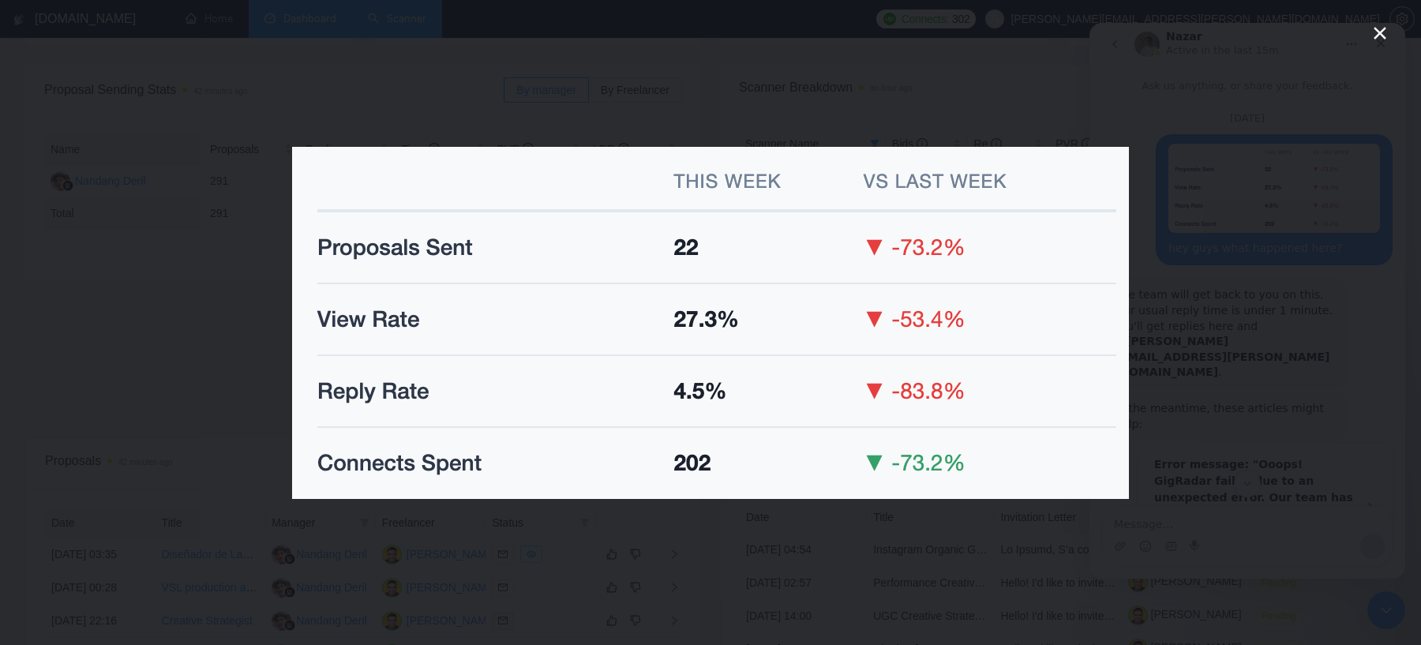
click at [1136, 36] on icon "Close" at bounding box center [1380, 33] width 13 height 13
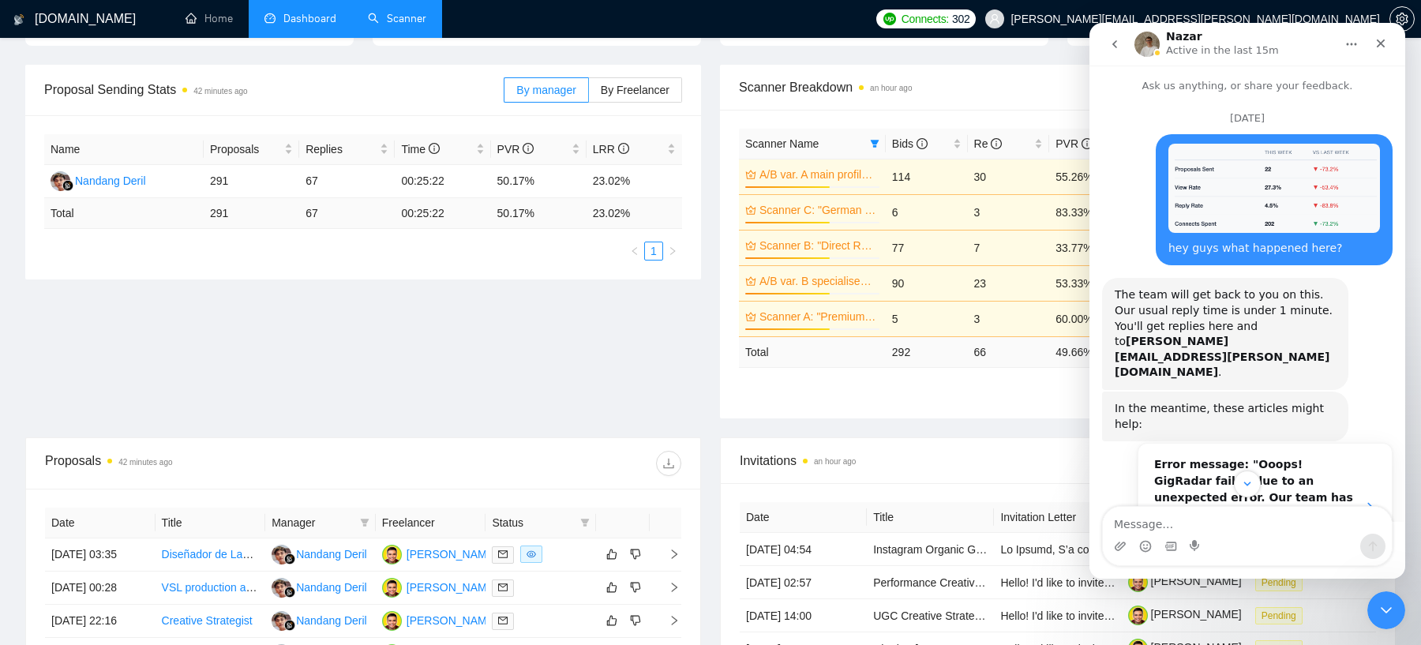
click at [390, 21] on link "Scanner" at bounding box center [397, 18] width 58 height 13
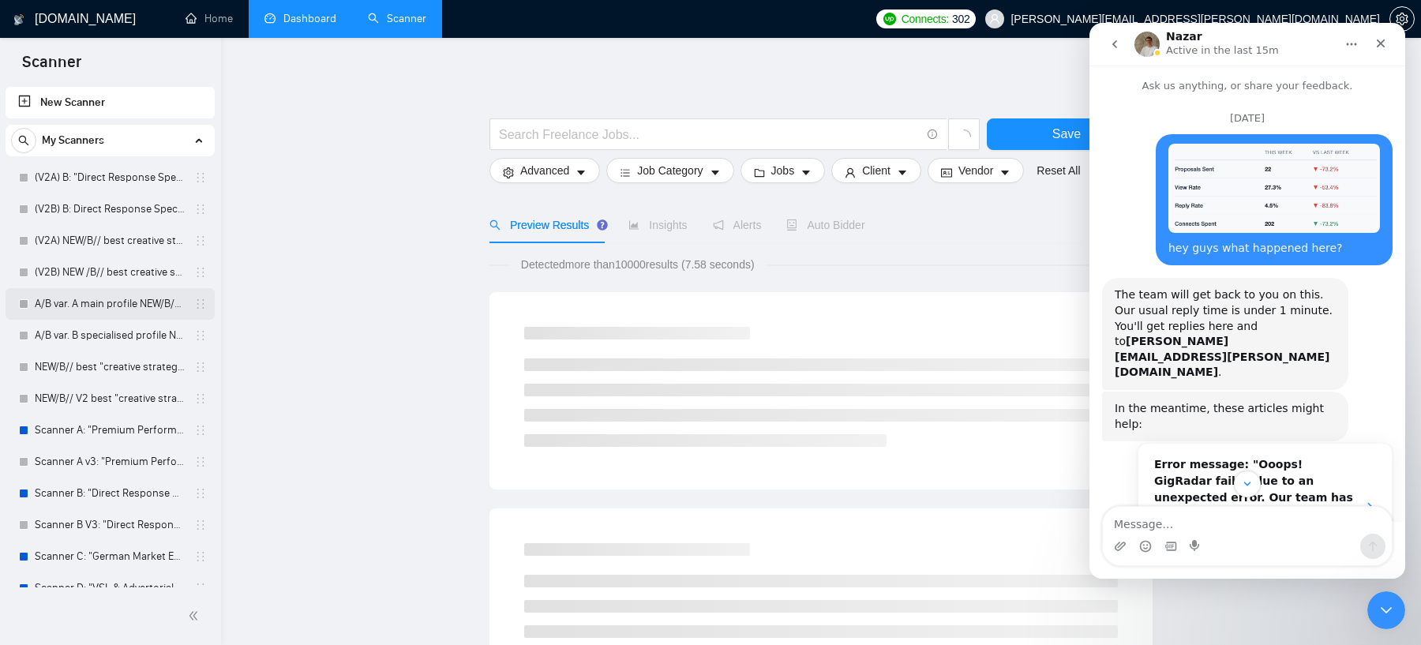
click at [102, 304] on link "A/B var. A main profile NEW/B// best "creative strategy" cover letter" at bounding box center [110, 304] width 150 height 32
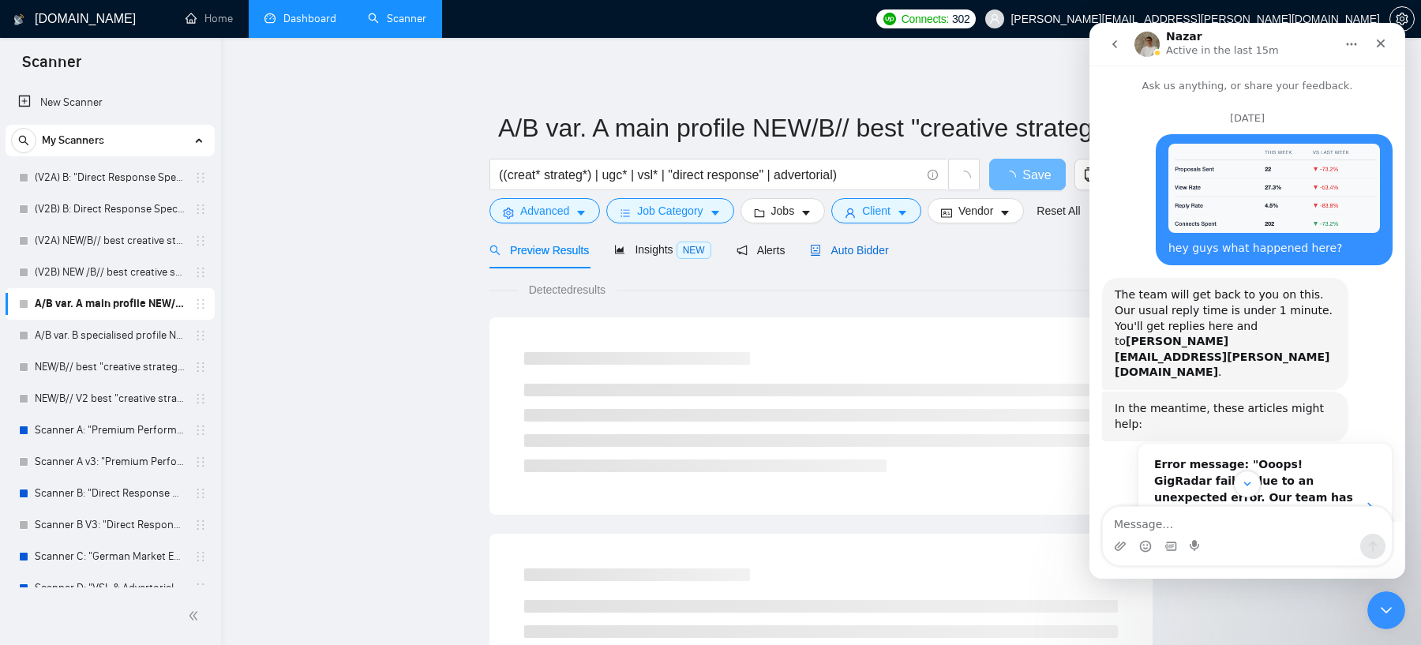
drag, startPoint x: 871, startPoint y: 249, endPoint x: 810, endPoint y: 253, distance: 60.9
click at [871, 249] on span "Auto Bidder" at bounding box center [849, 250] width 78 height 13
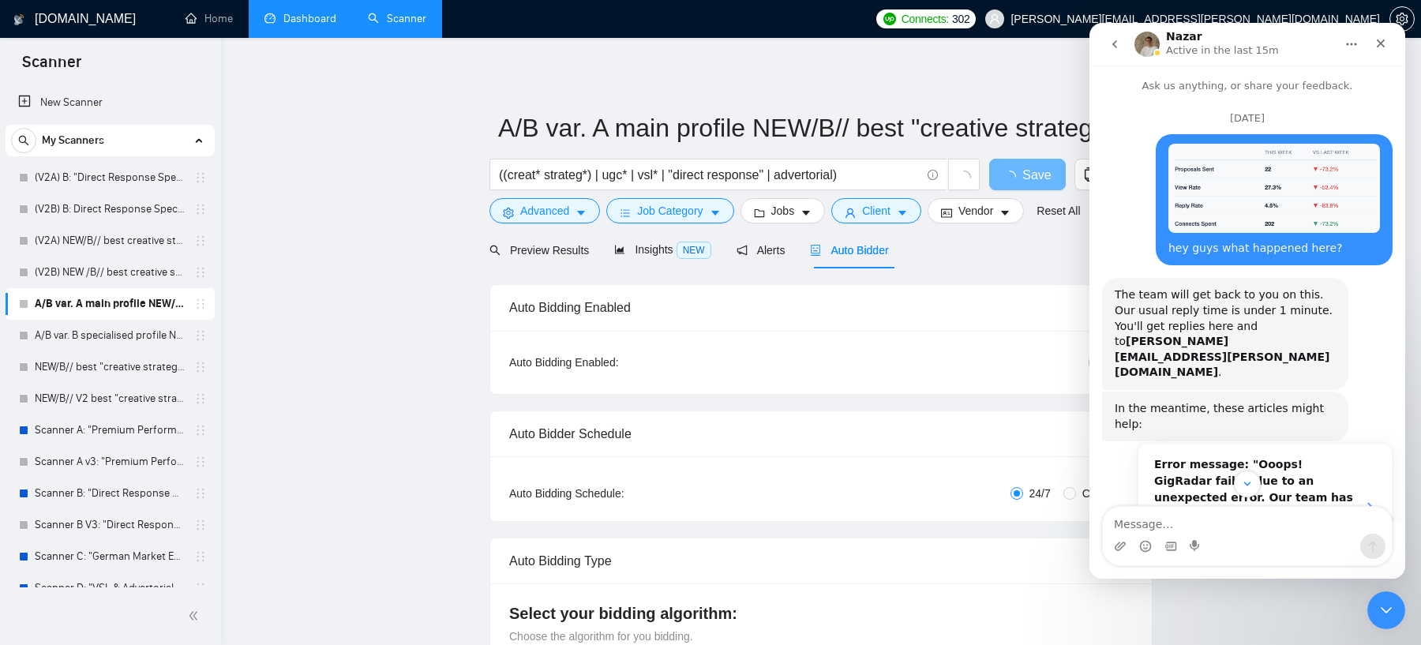
radio input "false"
radio input "true"
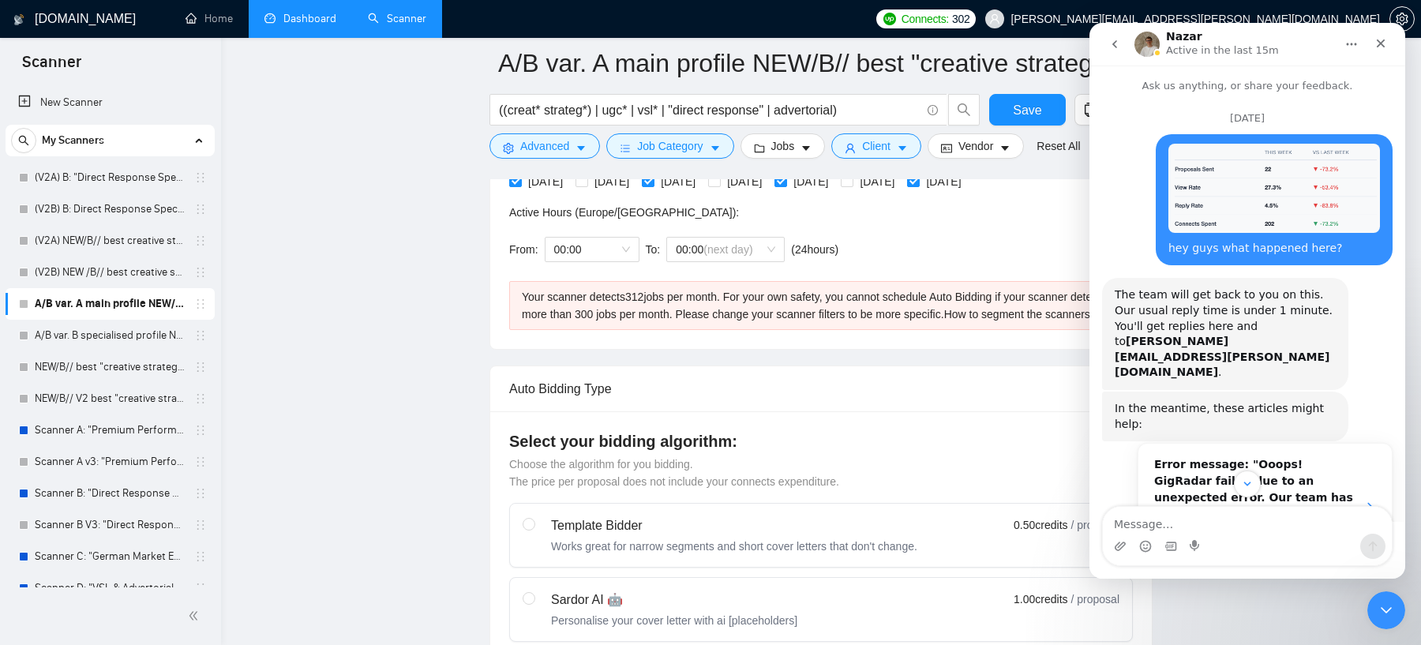
scroll to position [438, 0]
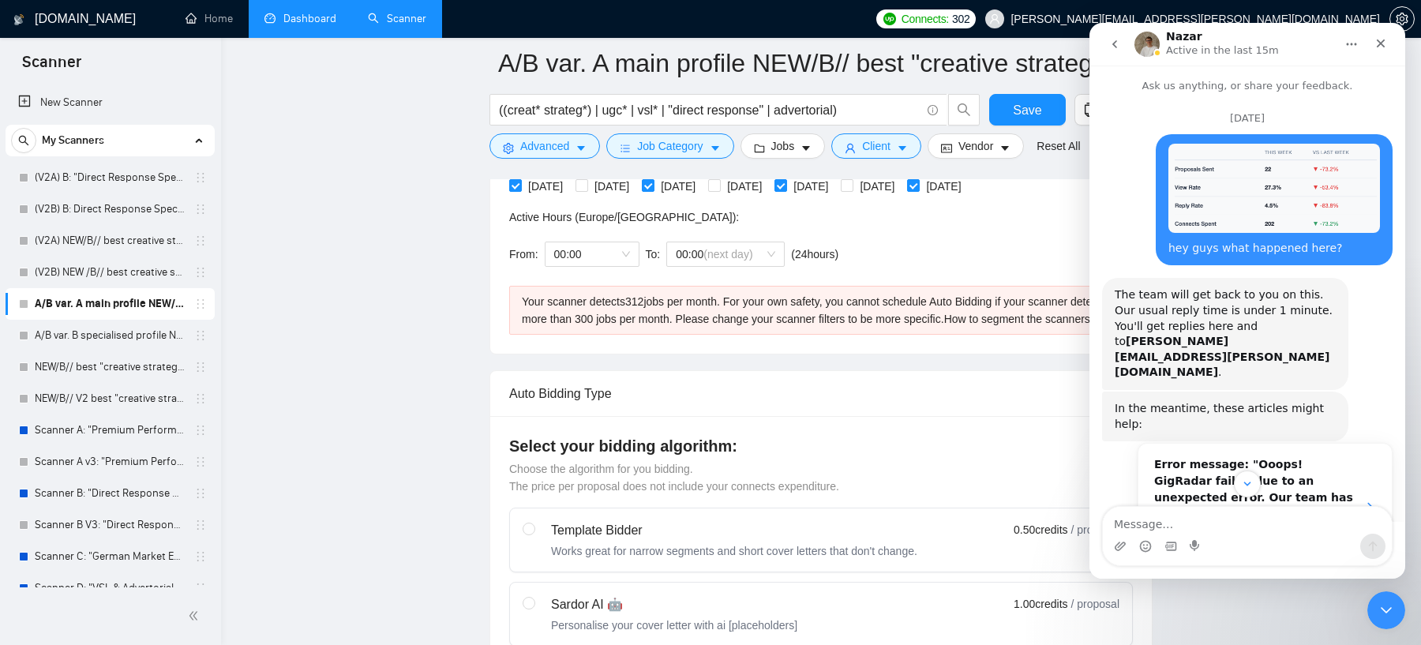
click at [654, 304] on div "Your scanner detects 312 jobs per month. For your own safety, you cannot schedu…" at bounding box center [821, 310] width 598 height 35
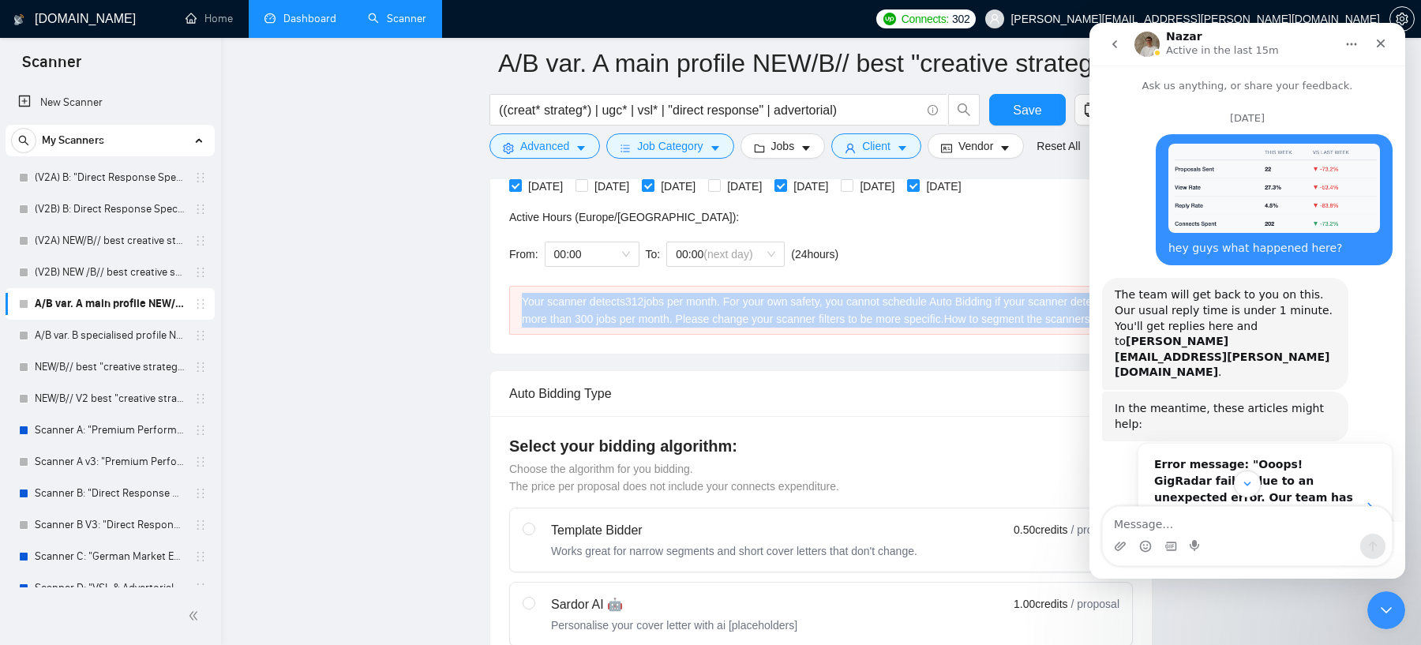
click at [654, 304] on div "Your scanner detects 312 jobs per month. For your own safety, you cannot schedu…" at bounding box center [821, 310] width 598 height 35
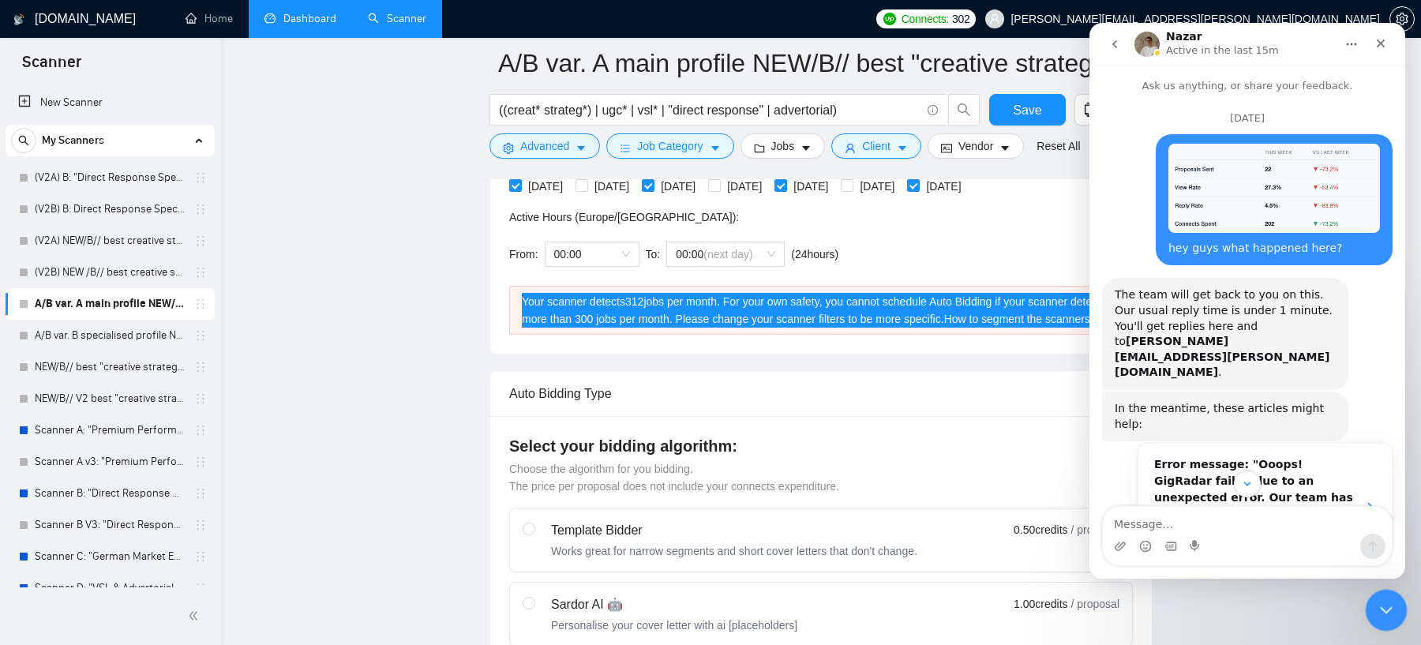
click at [1136, 557] on div "Close Intercom Messenger" at bounding box center [1384, 608] width 38 height 38
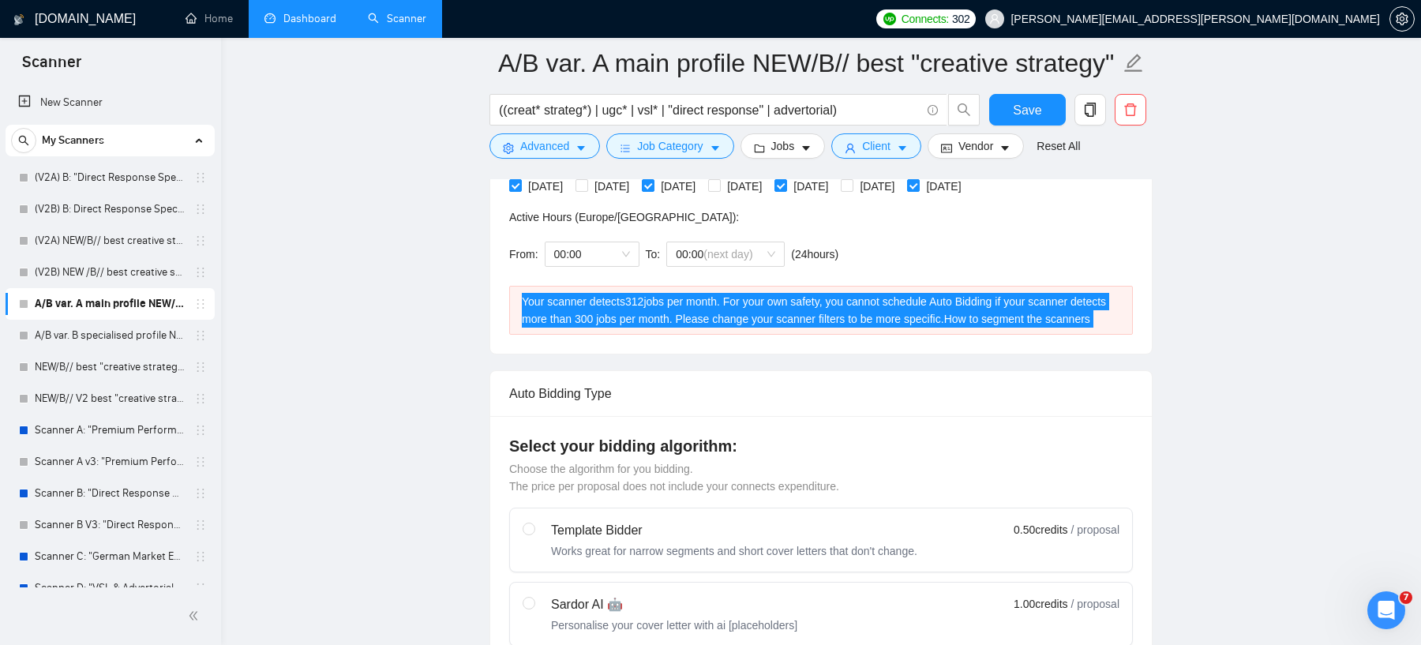
scroll to position [2278, 0]
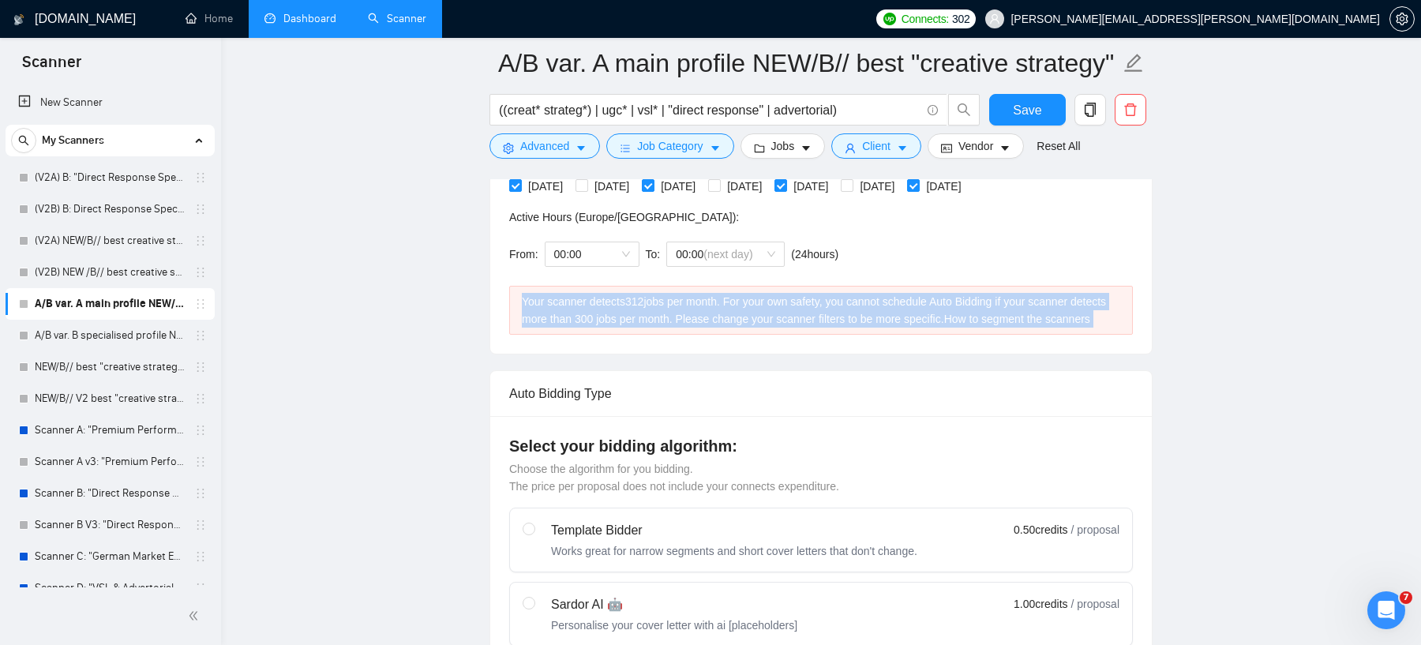
click at [1006, 313] on link "How to segment the scanners" at bounding box center [1017, 319] width 146 height 13
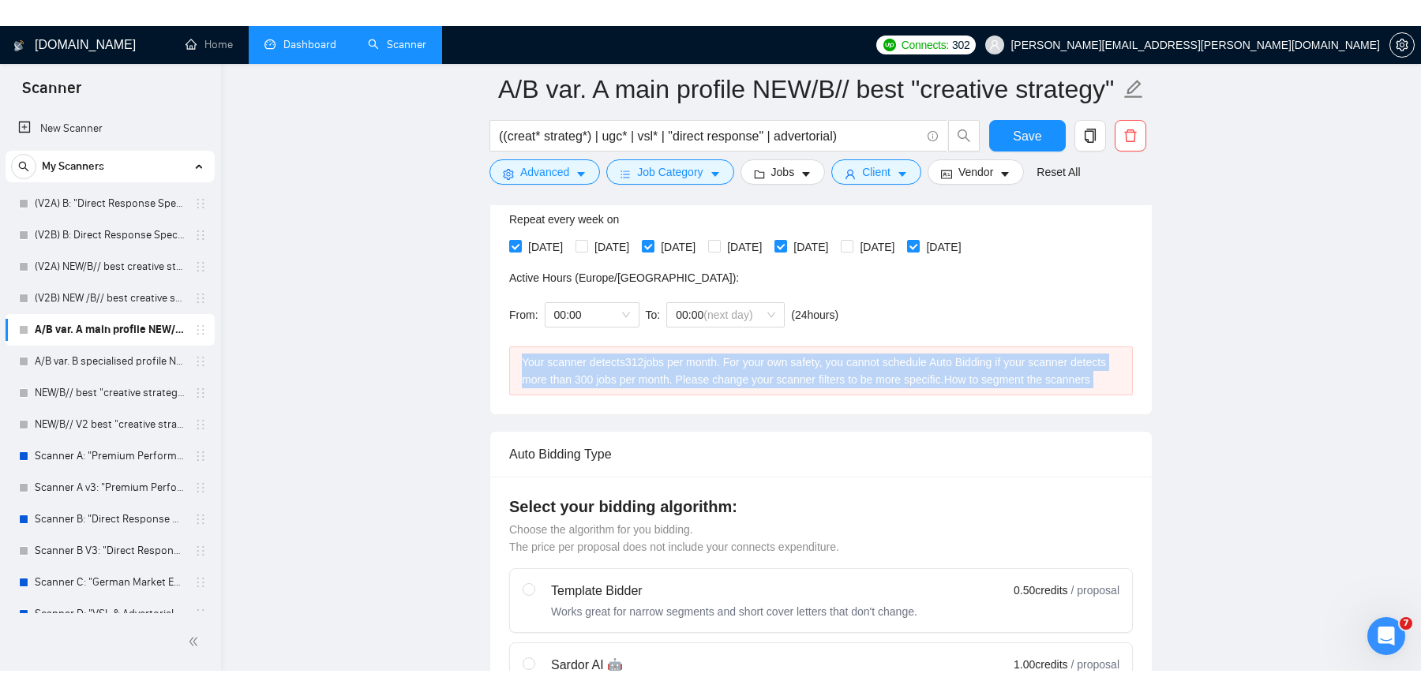
scroll to position [403, 0]
